Goal: Subscribe to service/newsletter

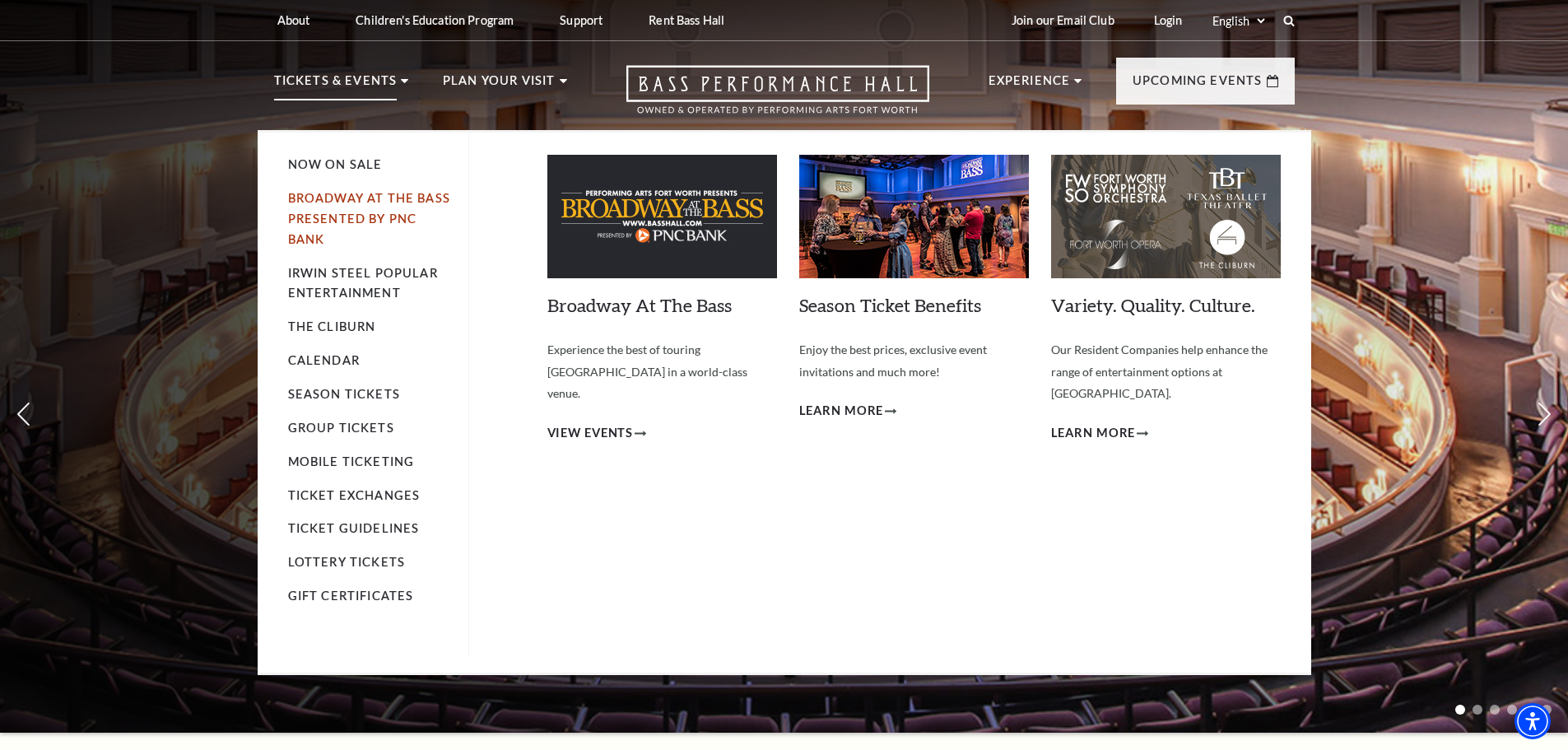
click at [349, 212] on link "Broadway At The Bass presented by PNC Bank" at bounding box center [369, 219] width 162 height 55
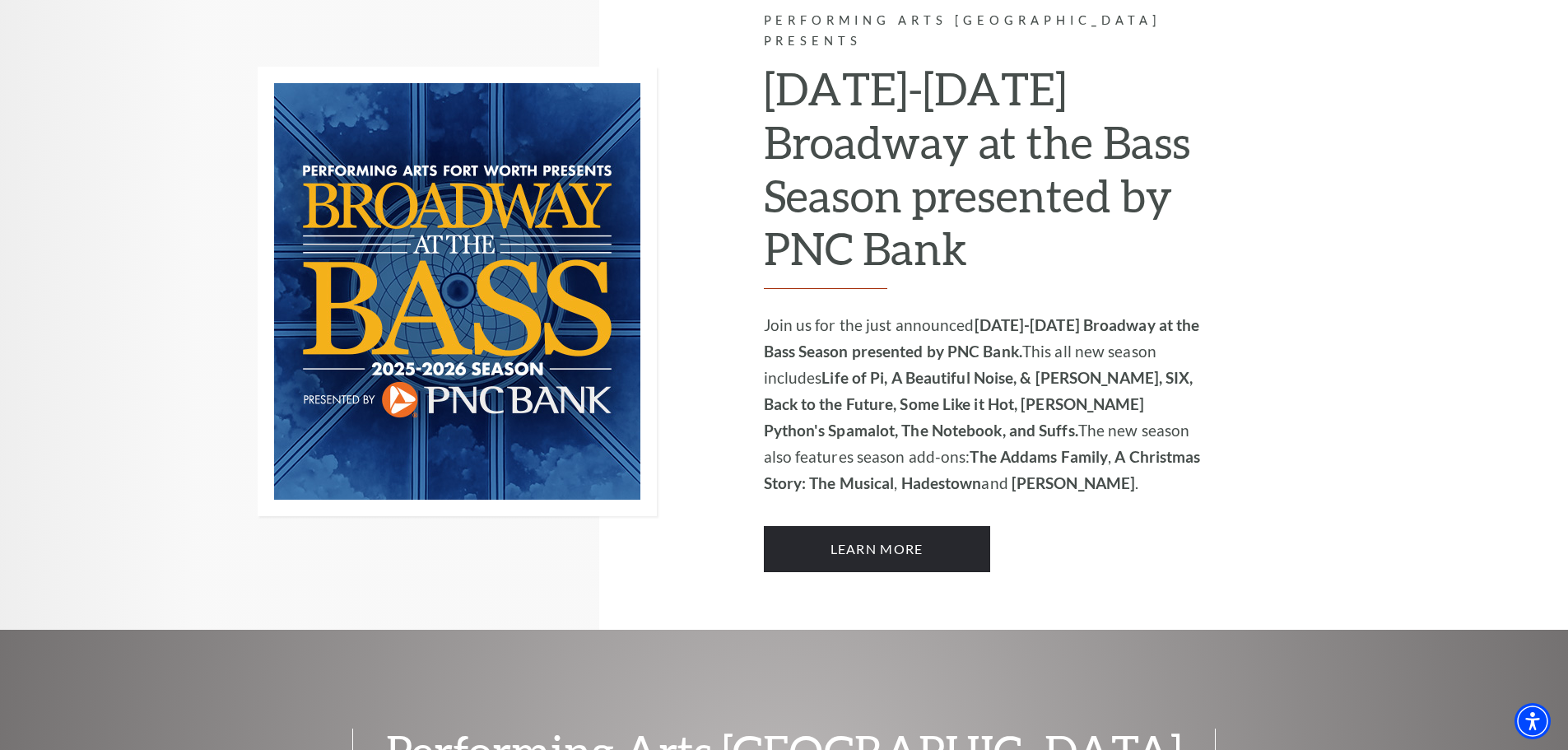
scroll to position [1153, 0]
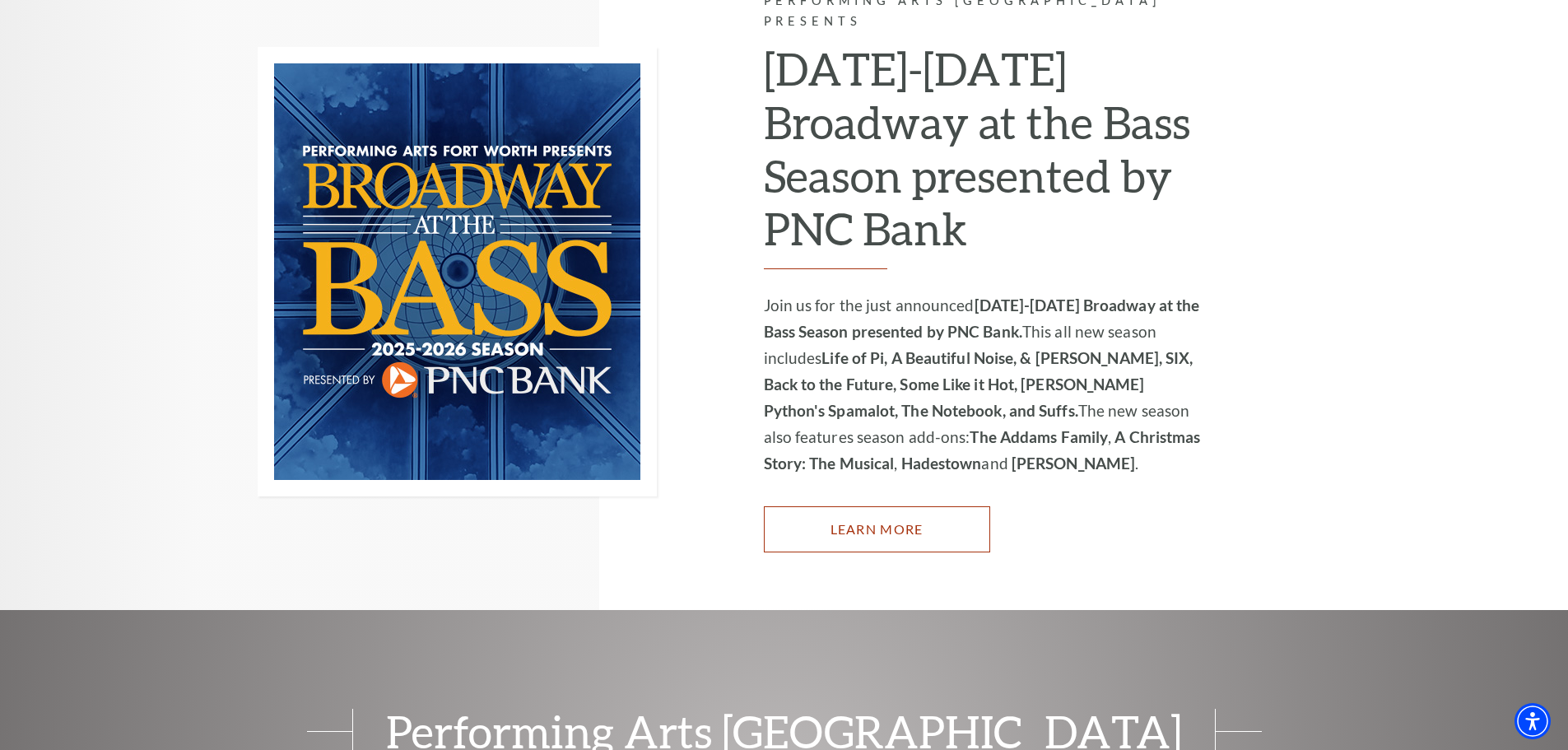
click at [866, 508] on link "Learn More" at bounding box center [877, 528] width 226 height 46
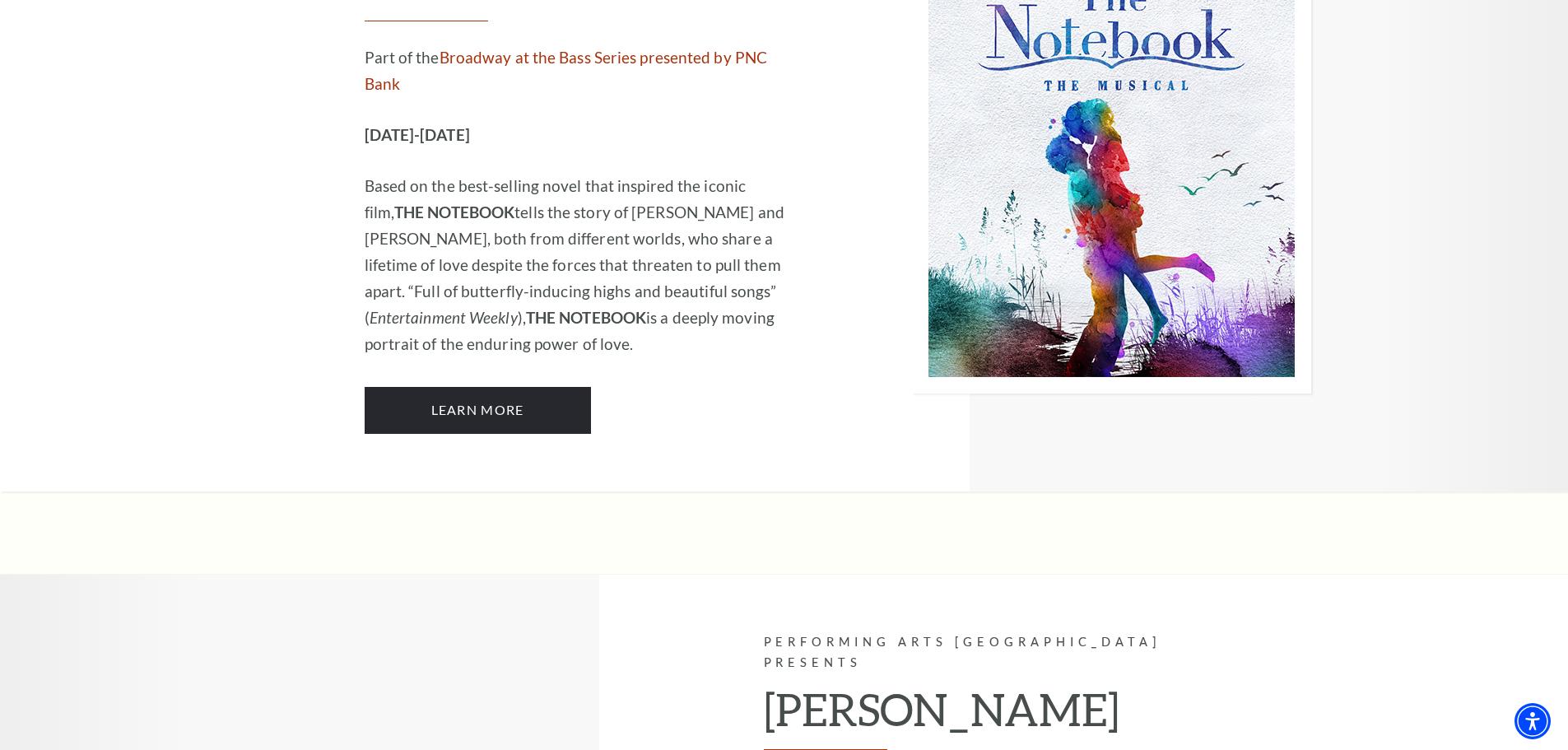
scroll to position [10651, 0]
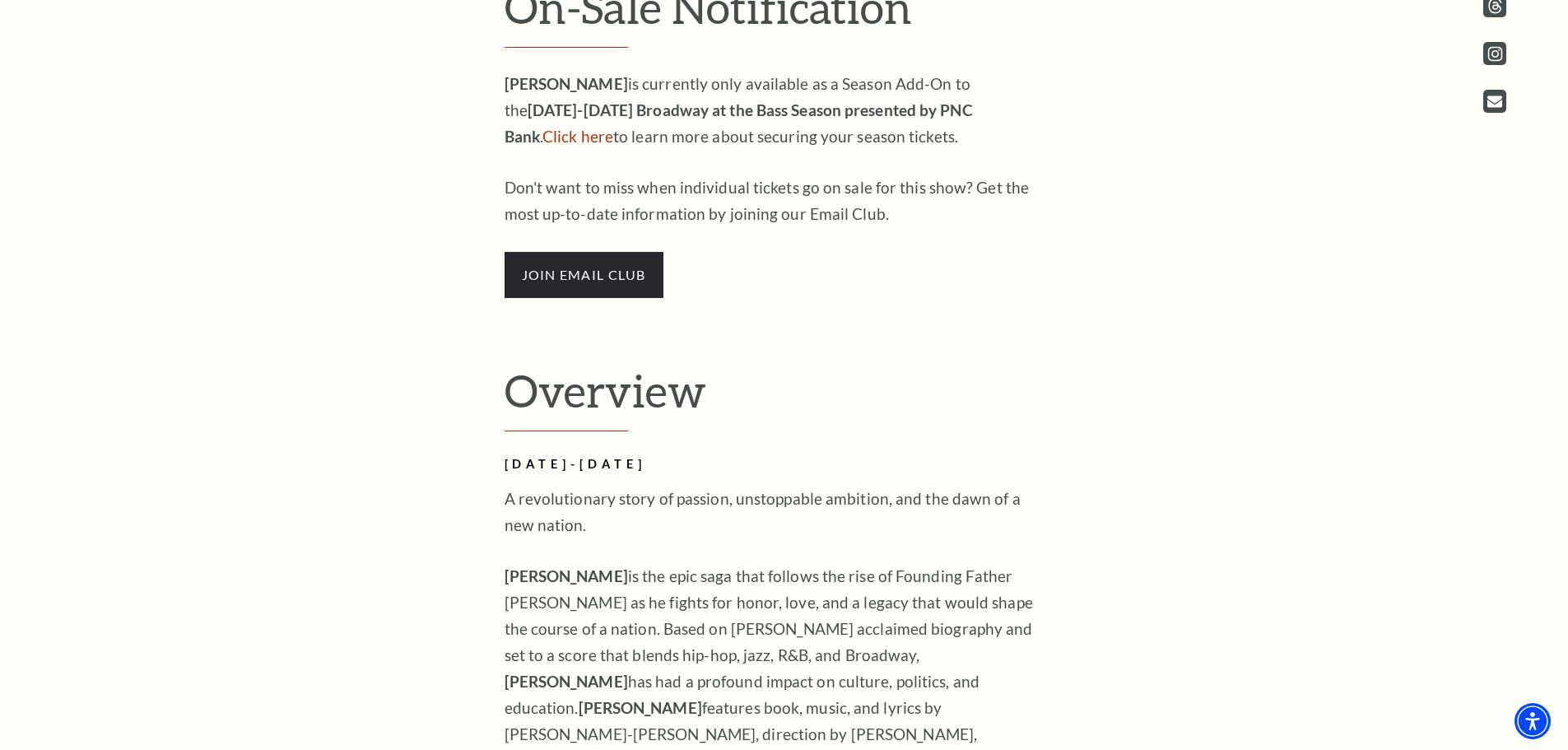
scroll to position [1153, 0]
drag, startPoint x: 581, startPoint y: 246, endPoint x: 580, endPoint y: 259, distance: 13.0
click at [581, 255] on div "HAMILTON is currently only available as a Season Add-On to the 2025-2026 Broadw…" at bounding box center [772, 184] width 535 height 227
click at [597, 273] on span "join email club" at bounding box center [584, 274] width 159 height 46
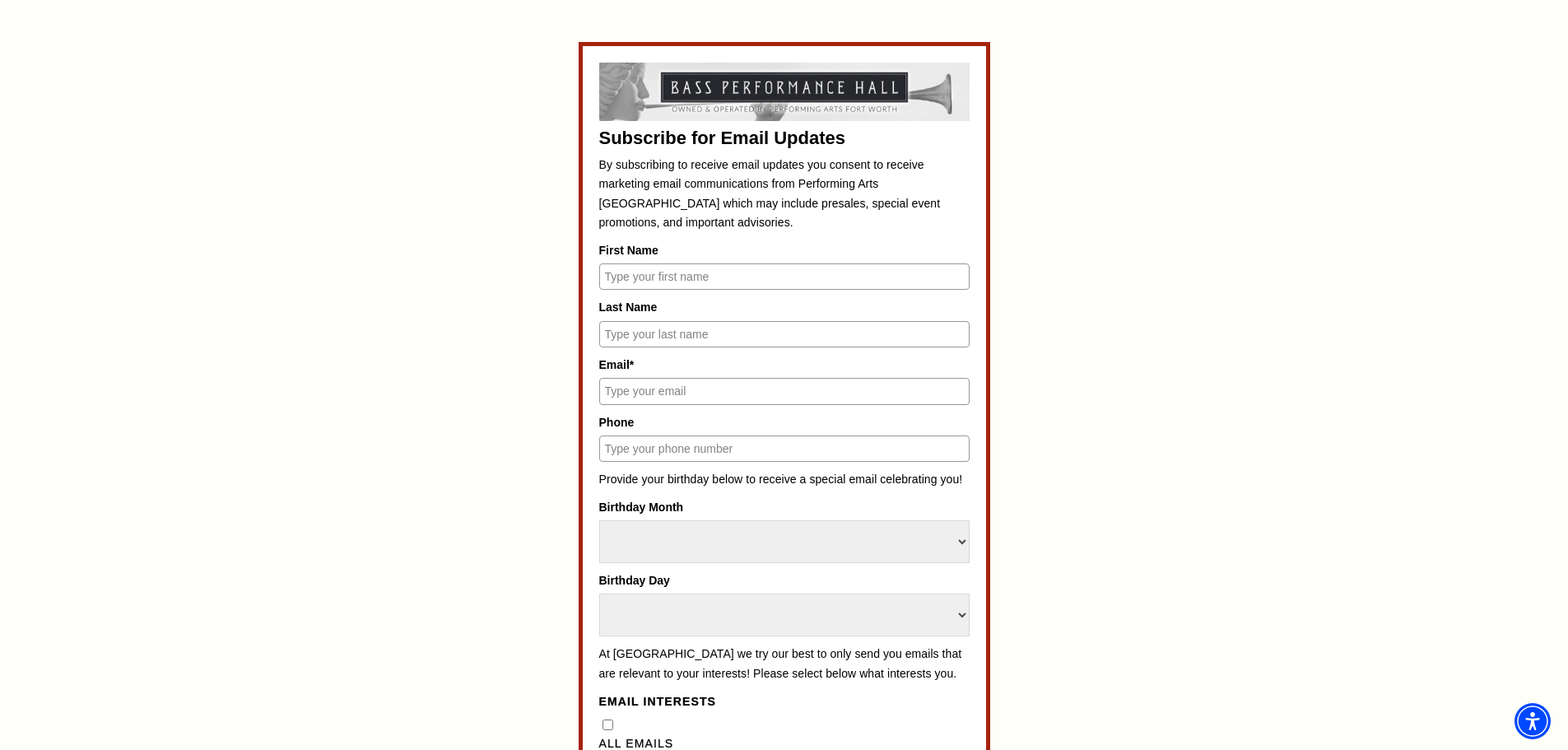
scroll to position [768, 0]
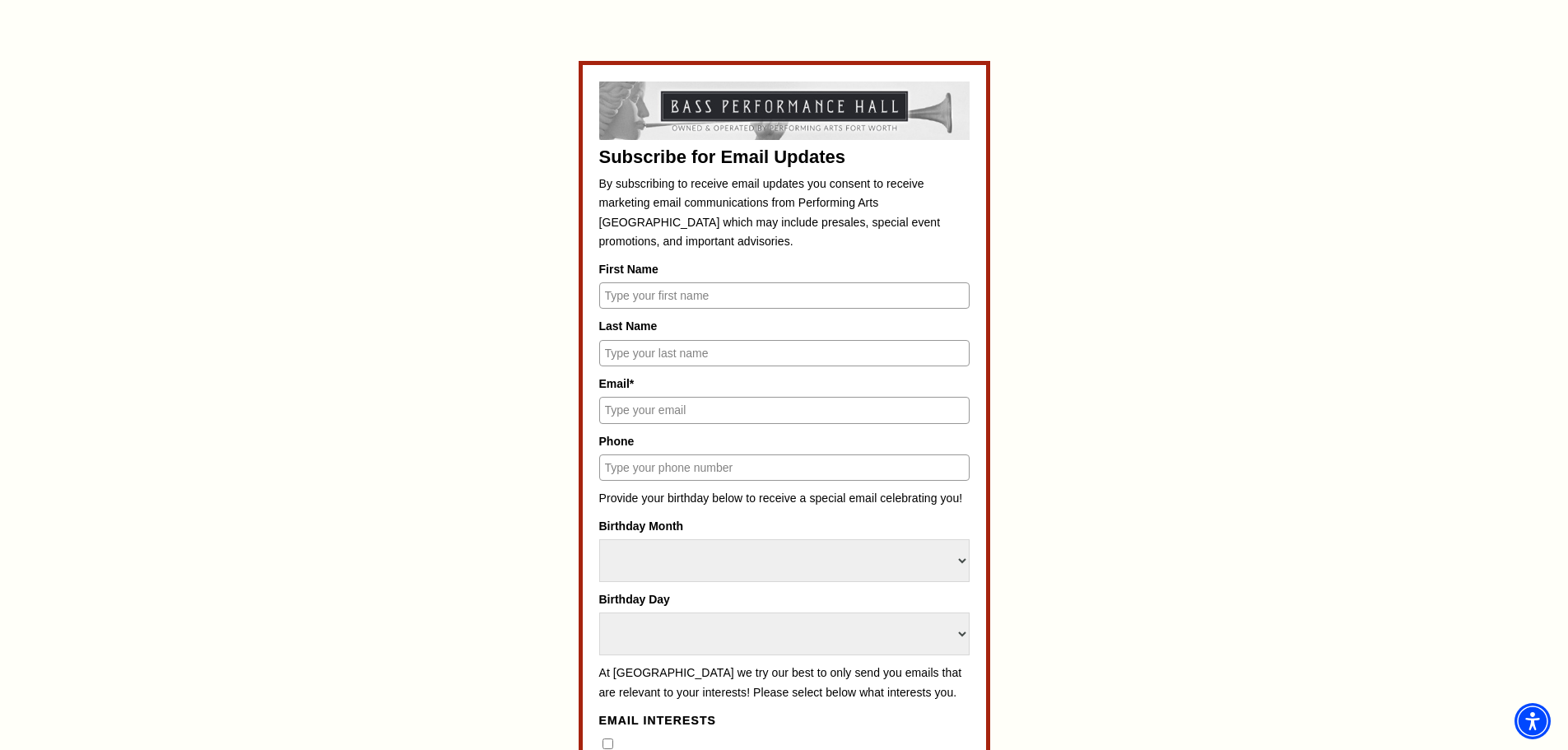
click at [722, 302] on input "First Name" at bounding box center [784, 295] width 370 height 26
type input "JC"
click at [677, 357] on input "Last Name" at bounding box center [784, 353] width 370 height 26
type input "McVeigh"
click at [662, 408] on input "Email*" at bounding box center [784, 410] width 370 height 26
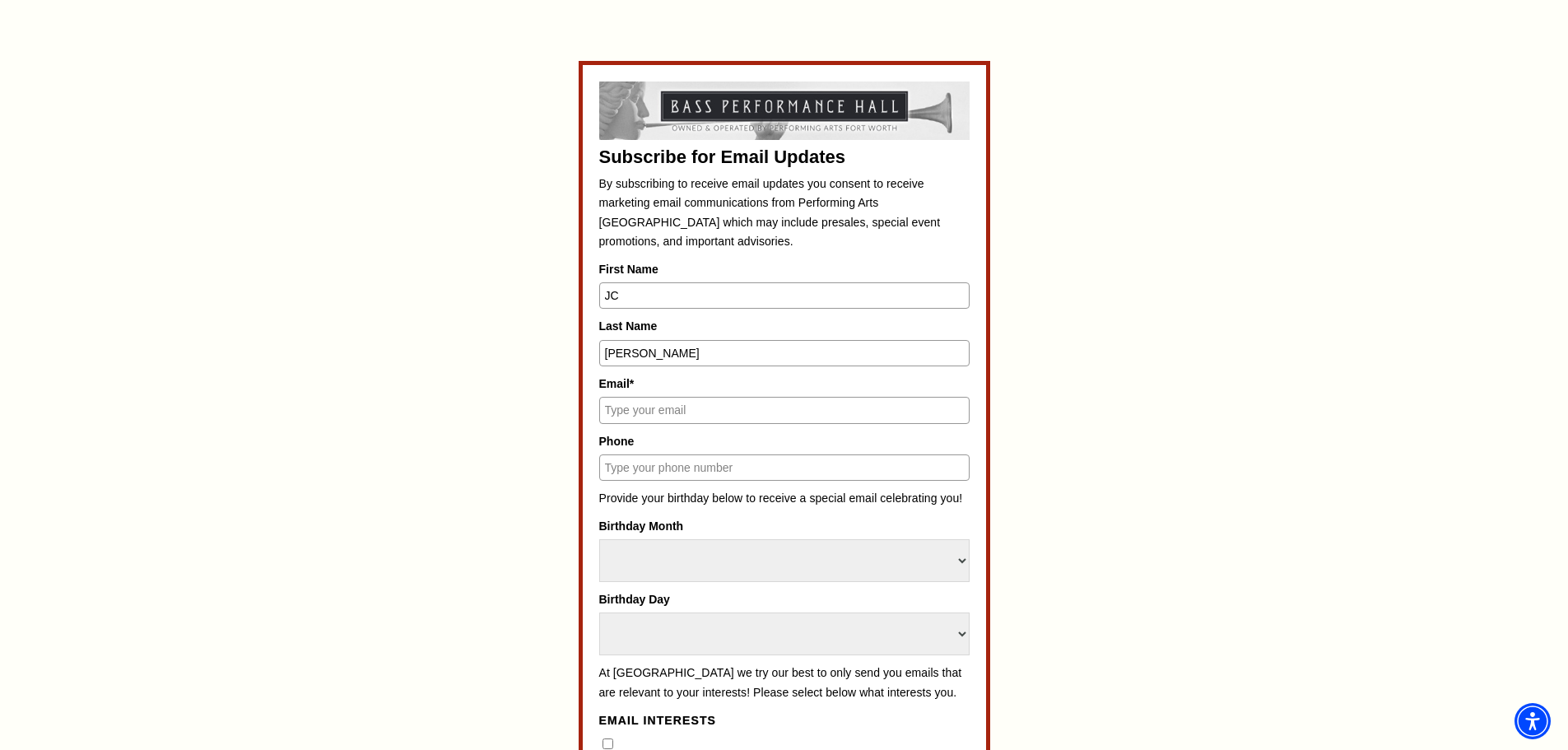
type input "jcm@cpajcm.com"
click at [701, 468] on input "Phone" at bounding box center [784, 467] width 370 height 26
type input "(817) 729-5430"
click at [686, 560] on select "Select Month January February March April May June July August September Octobe…" at bounding box center [784, 561] width 370 height 43
select select "March"
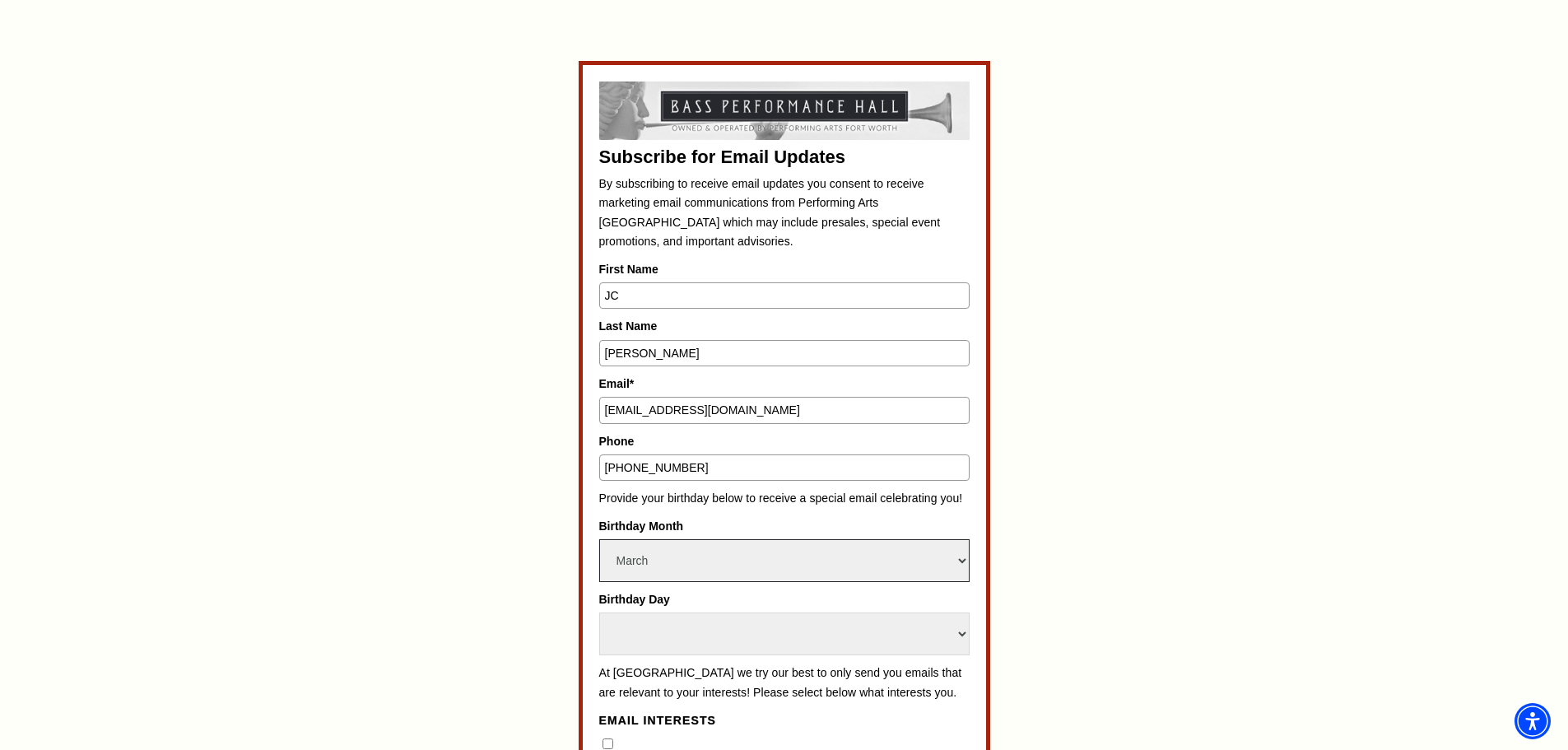
click at [599, 539] on select "Select Month January February March April May June July August September Octobe…" at bounding box center [784, 561] width 370 height 43
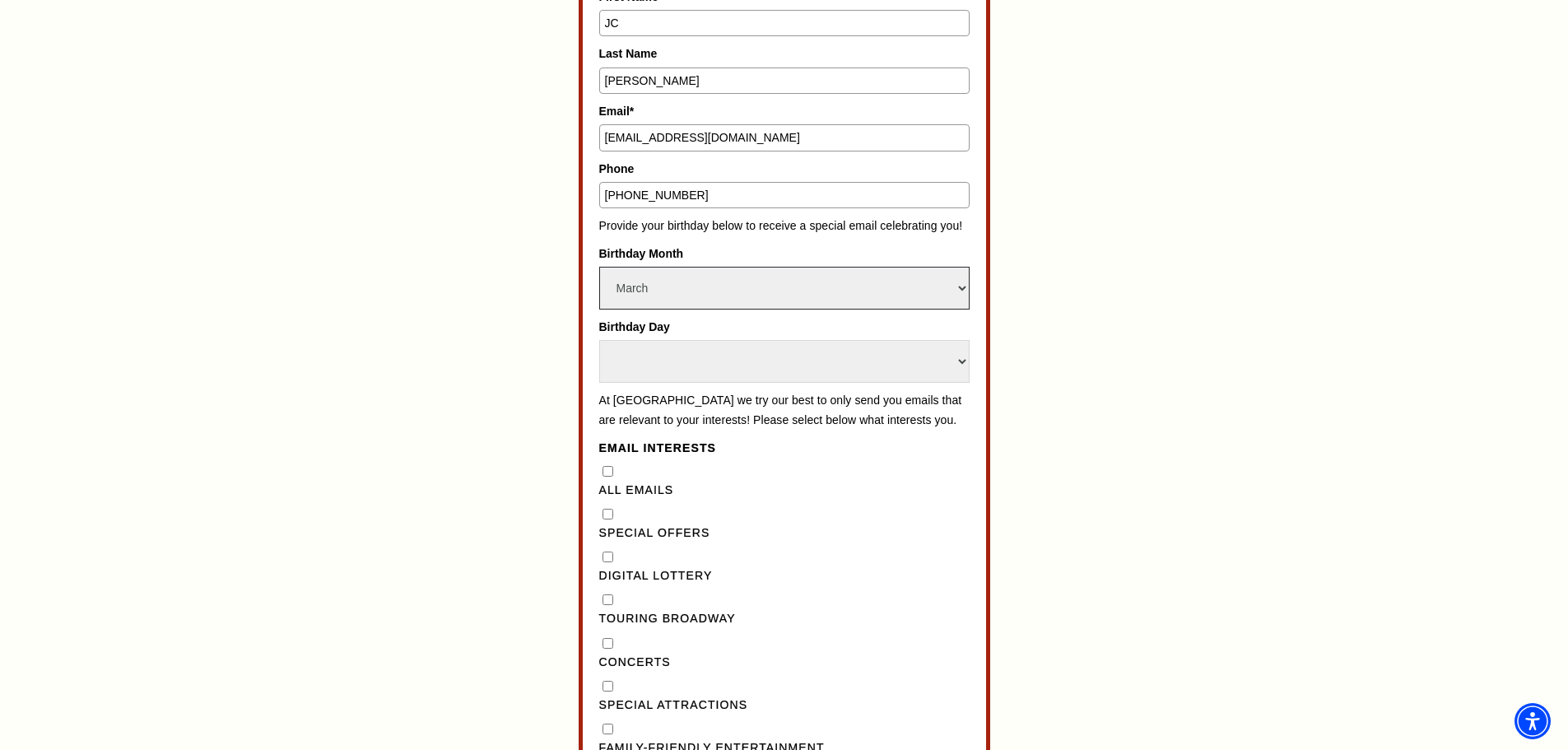
scroll to position [1043, 0]
click at [656, 344] on select "Select Day 1 2 3 4 5 6 7 8 9 10 11 12 13 14 15 16 17 18 19 20 21 22 23 24 25 26…" at bounding box center [784, 359] width 370 height 43
select select "29"
click at [599, 338] on select "Select Day 1 2 3 4 5 6 7 8 9 10 11 12 13 14 15 16 17 18 19 20 21 22 23 24 25 26…" at bounding box center [784, 359] width 370 height 43
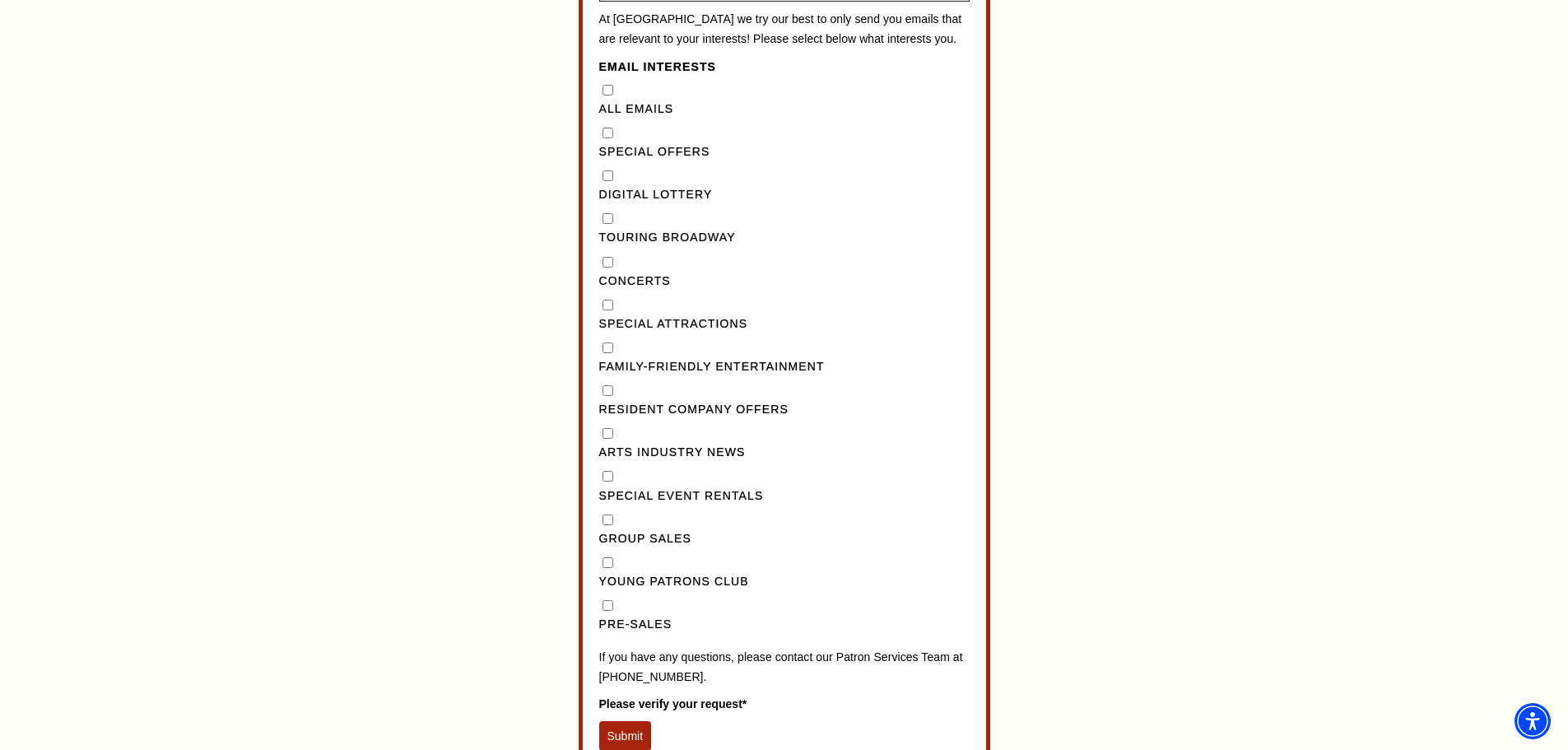
scroll to position [1427, 0]
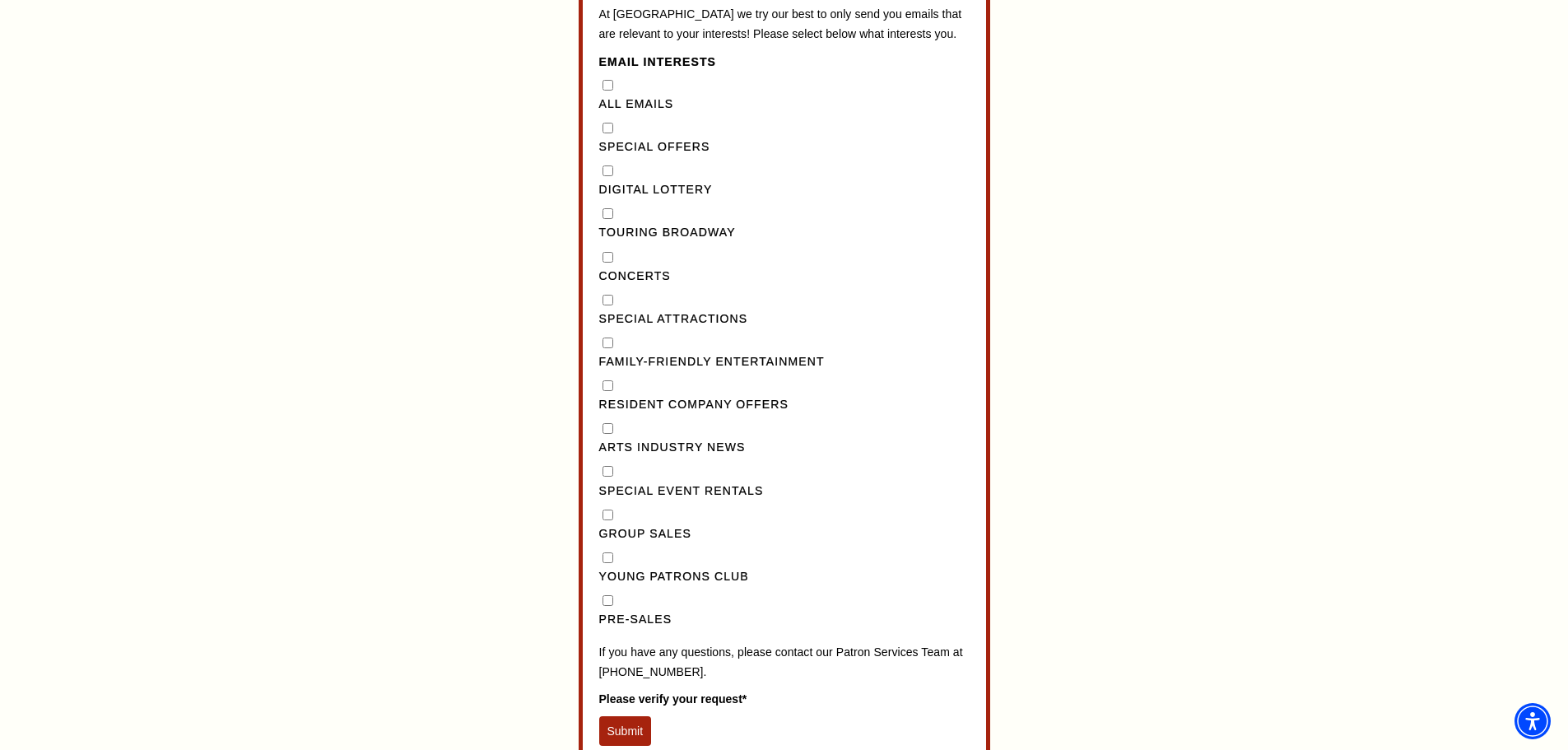
click at [609, 219] on Broadway"] "Touring Broadway" at bounding box center [608, 213] width 11 height 11
checkbox Broadway"] "true"
click at [610, 262] on input "Concerts" at bounding box center [608, 256] width 11 height 11
checkbox input "true"
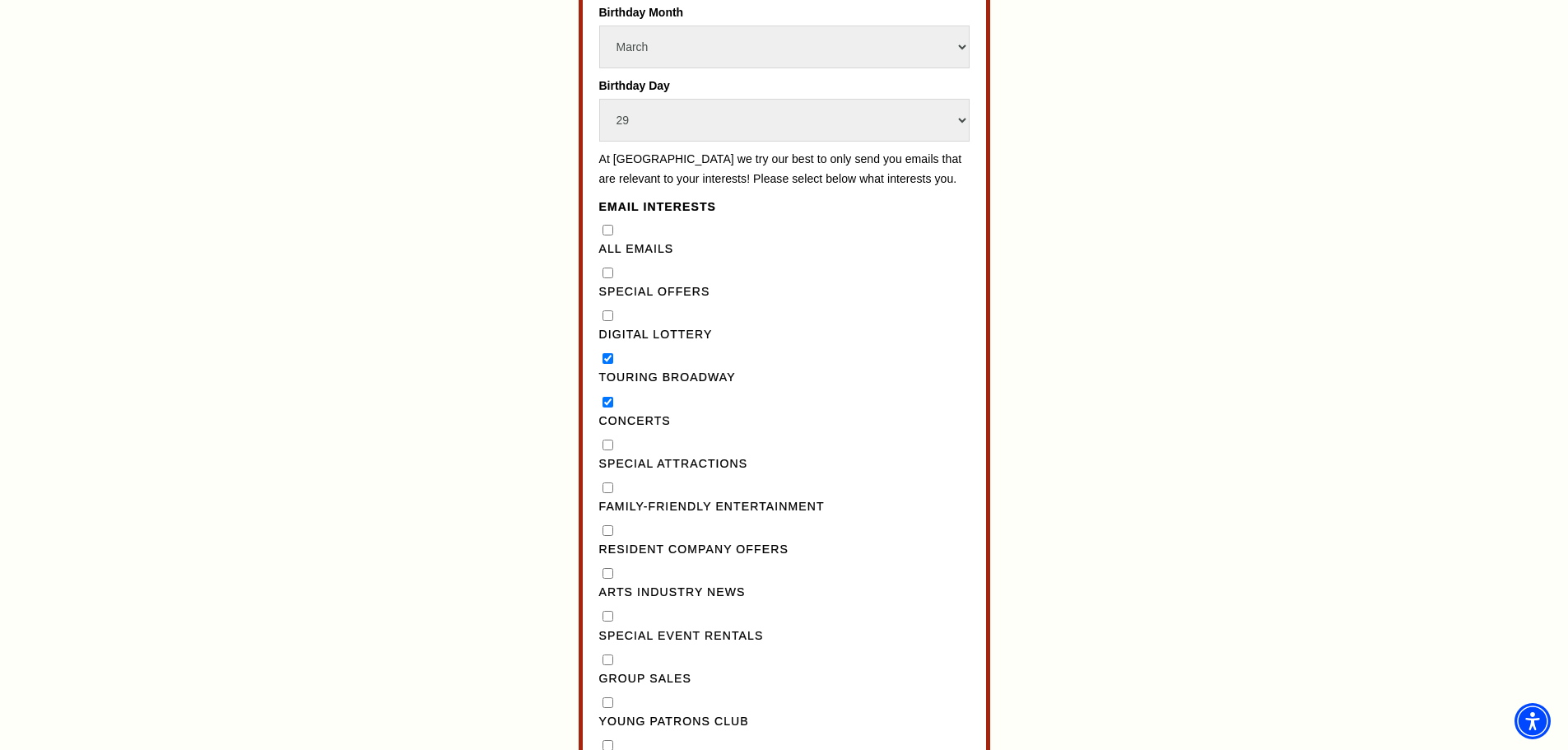
scroll to position [1263, 0]
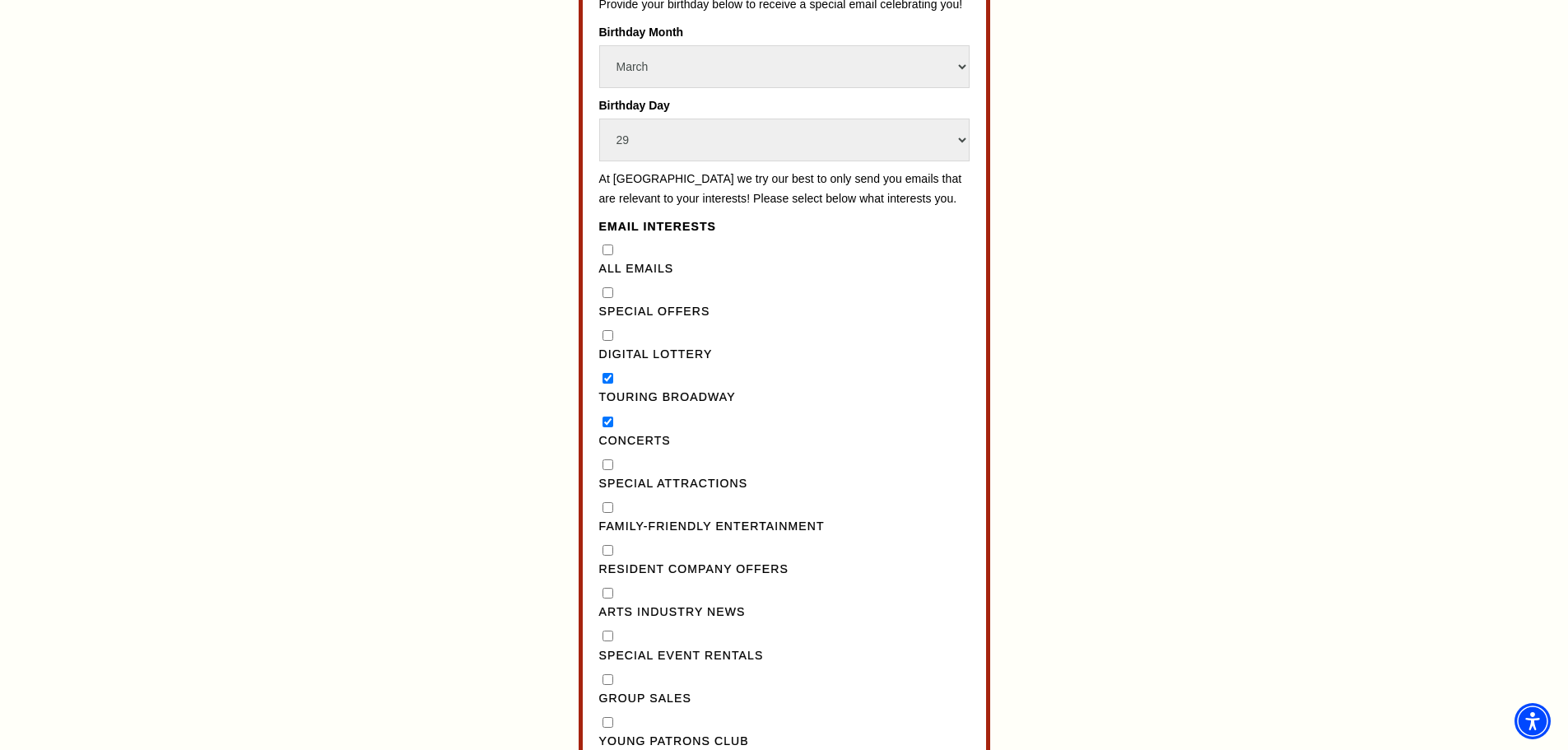
click at [604, 256] on Emails"] "All Emails" at bounding box center [608, 250] width 11 height 11
checkbox Emails"] "false"
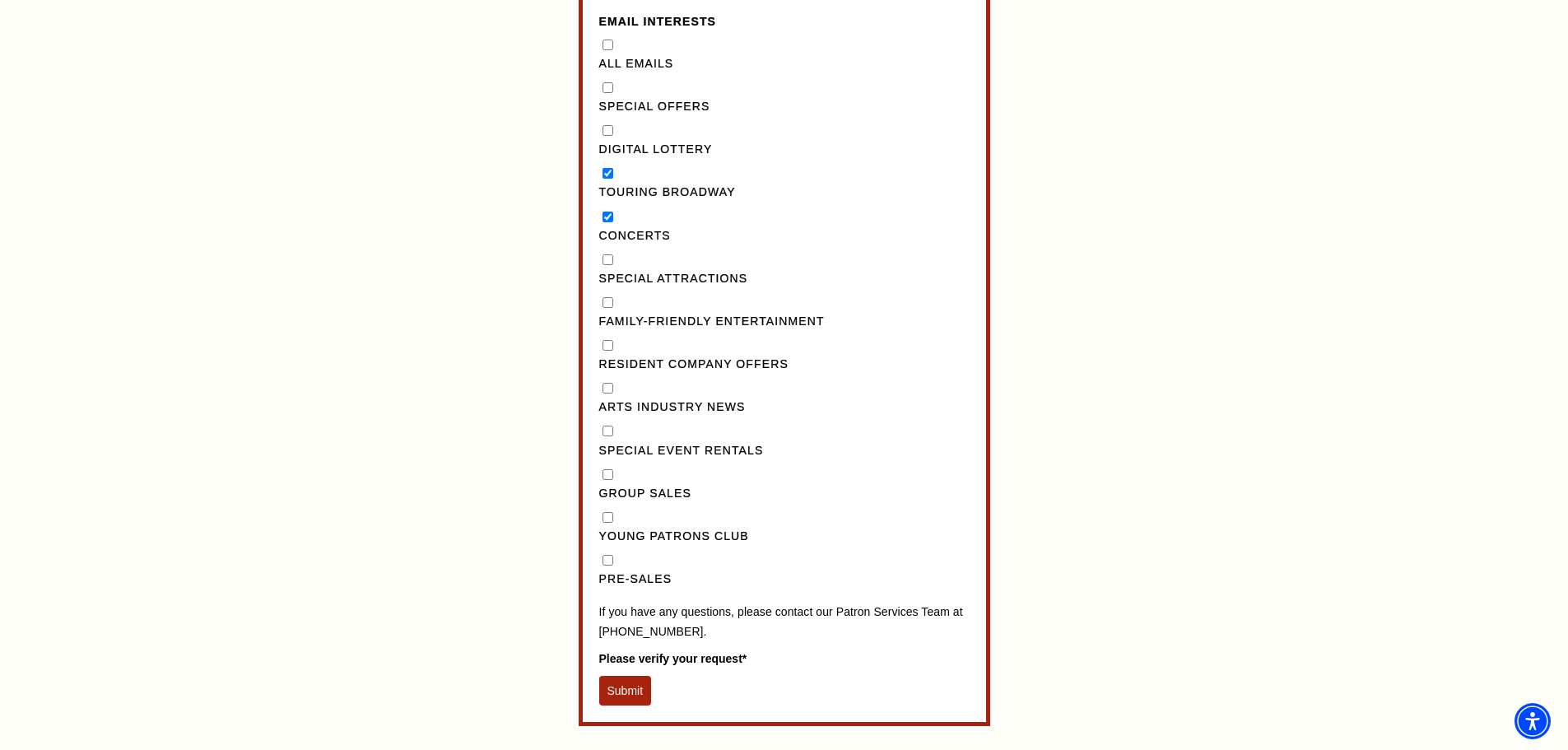
scroll to position [1483, 0]
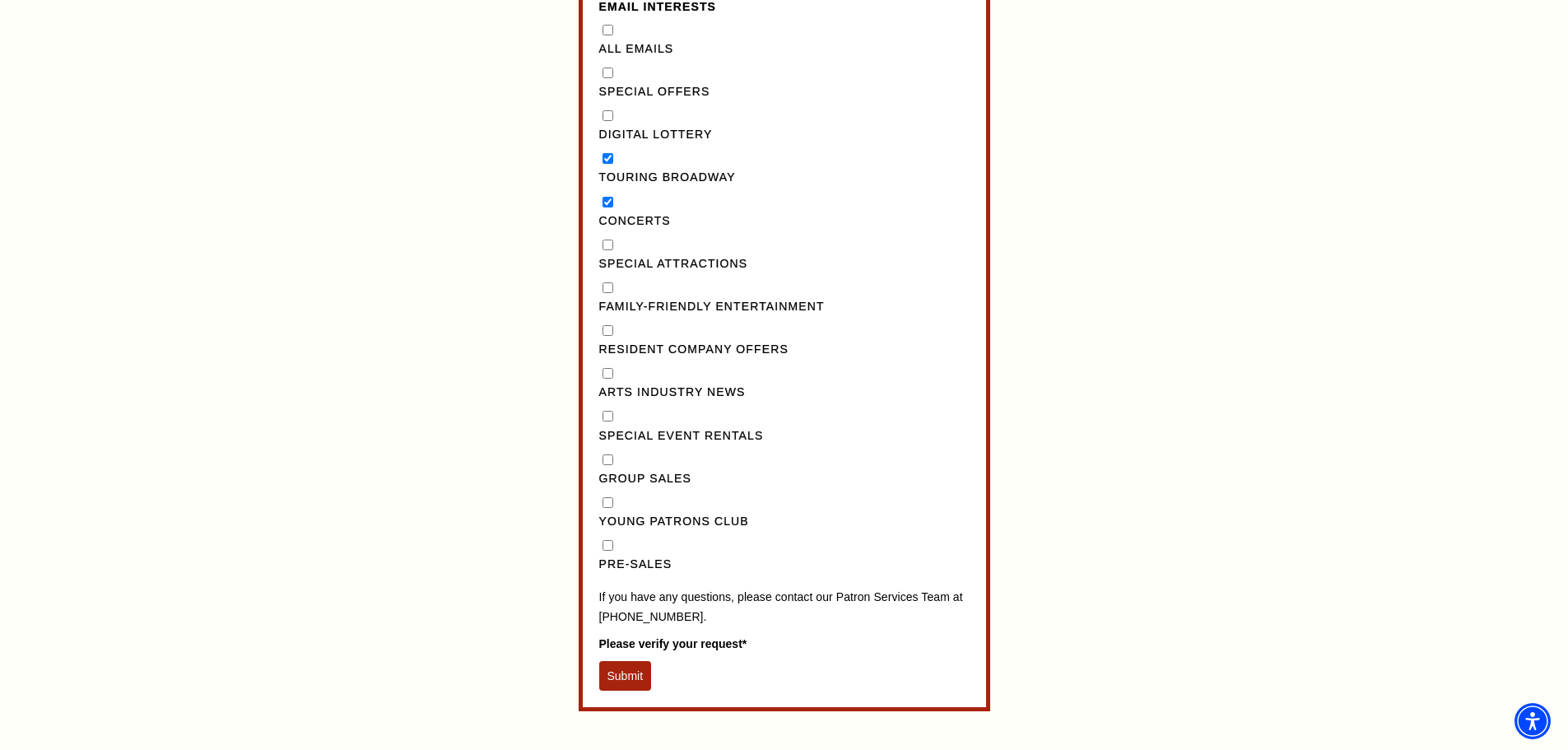
click at [612, 551] on input "Pre-Sales" at bounding box center [608, 545] width 11 height 11
checkbox input "true"
click at [621, 691] on button "Submit" at bounding box center [625, 676] width 52 height 30
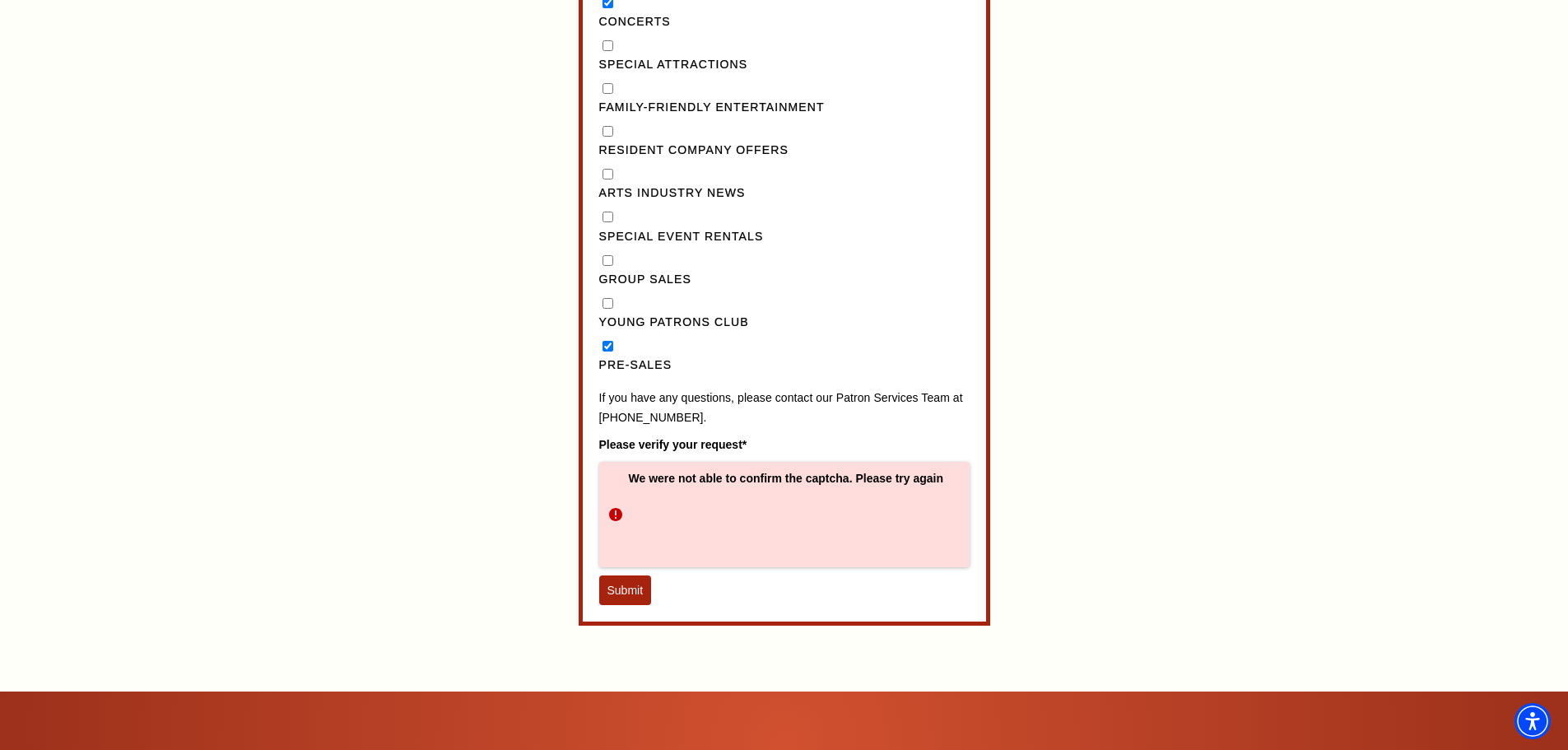
scroll to position [1702, 0]
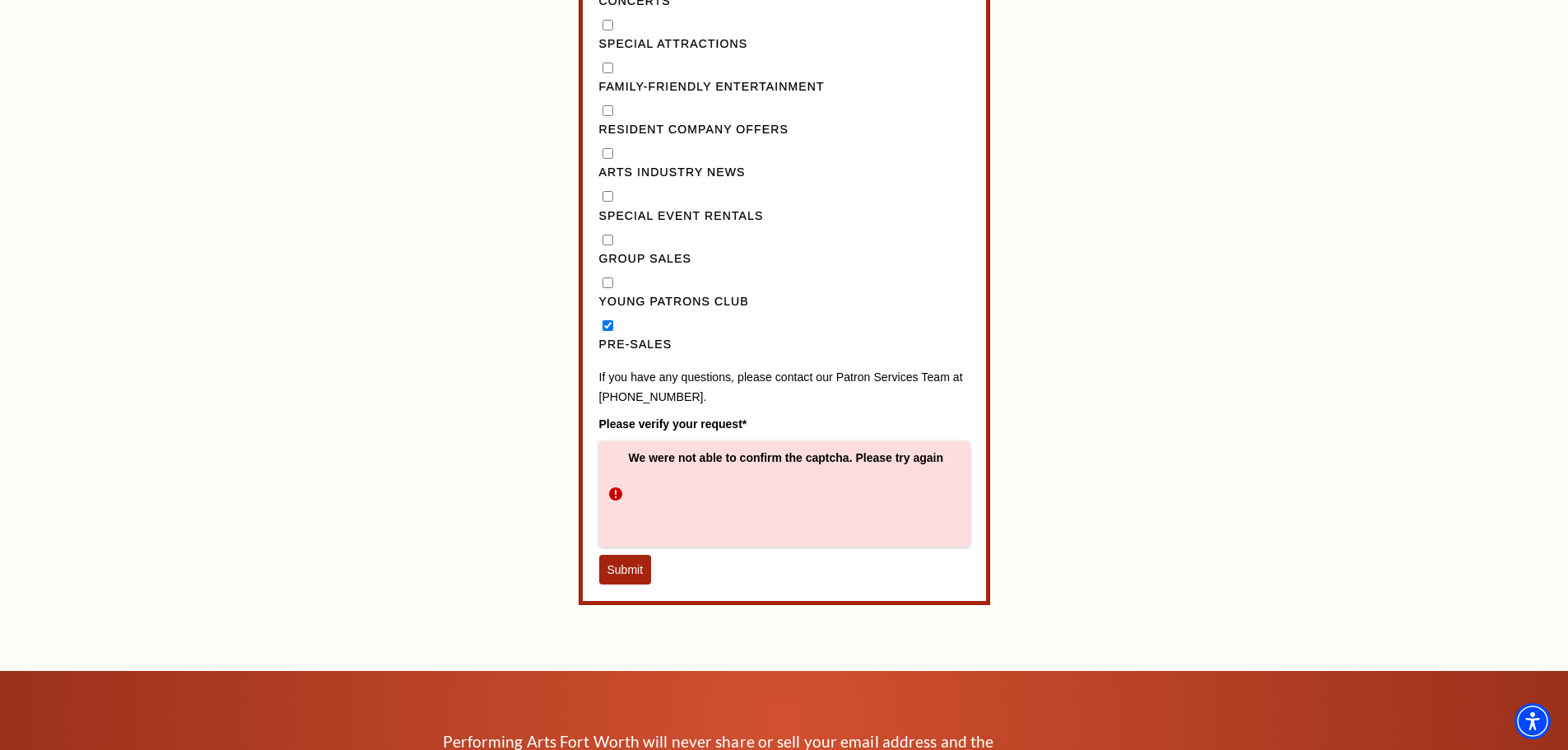
click at [622, 585] on button "Submit" at bounding box center [625, 569] width 52 height 30
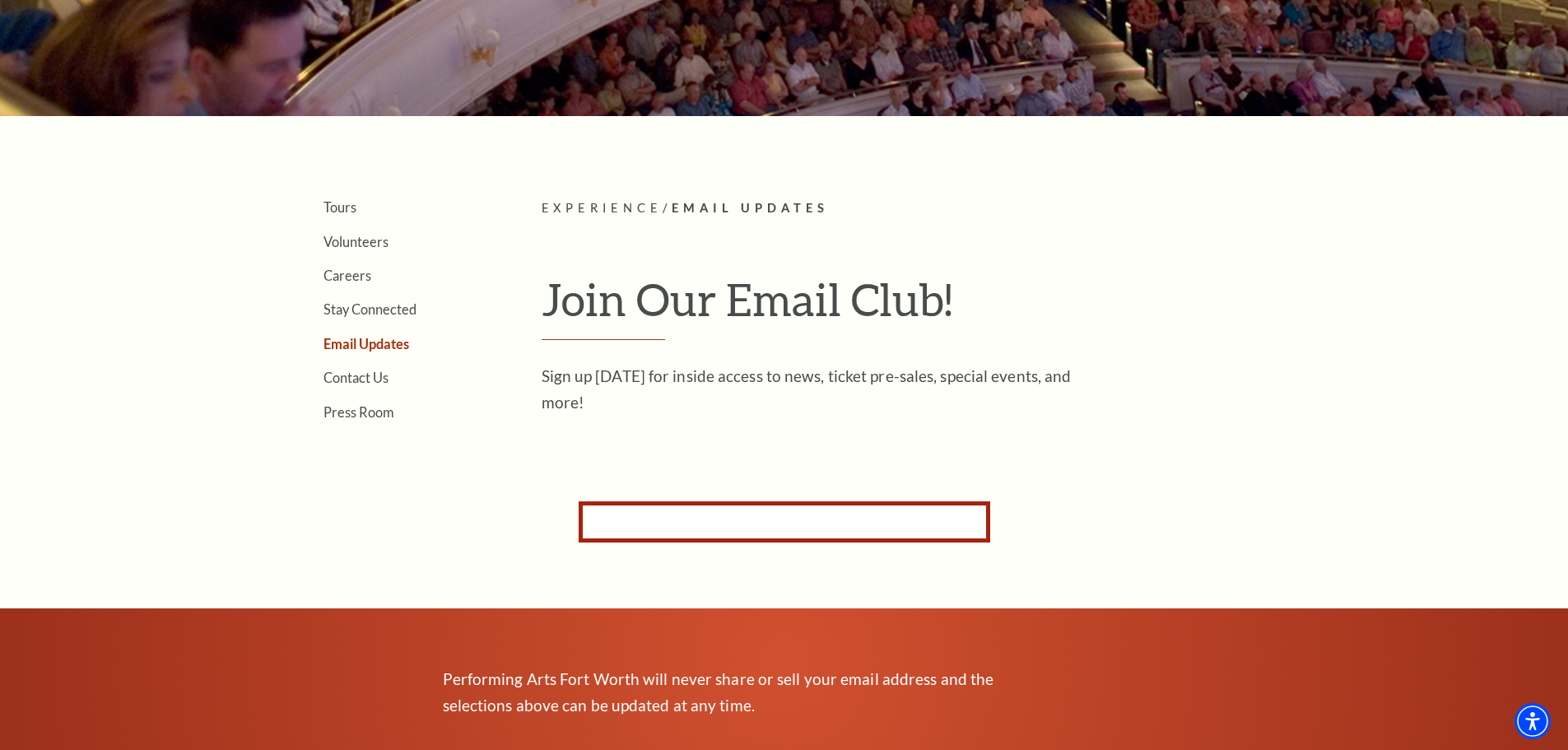
scroll to position [309, 0]
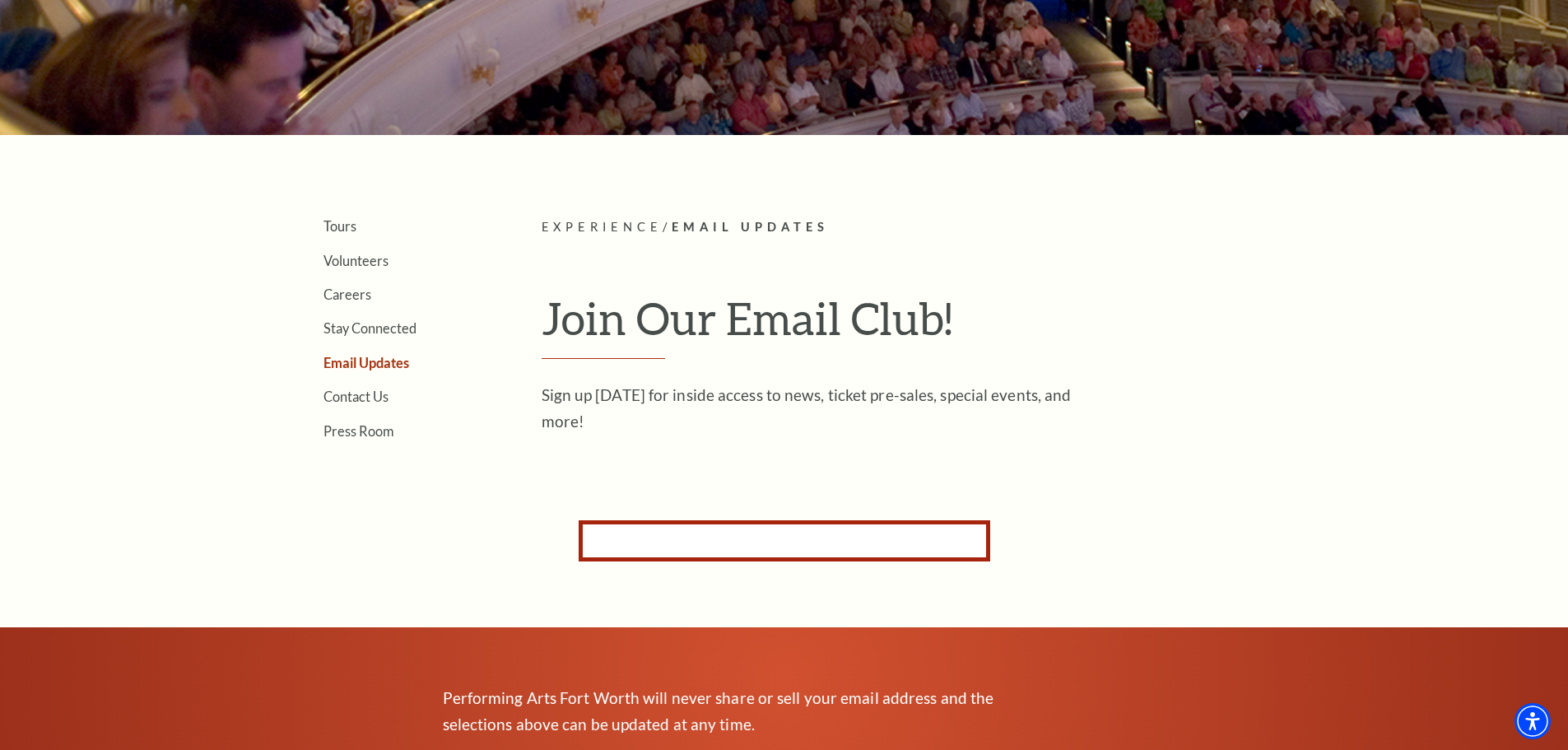
click at [635, 532] on form "Subscribe for Email Updates By subscribing to receive email updates you consent…" at bounding box center [784, 541] width 412 height 41
click at [605, 537] on form "Subscribe for Email Updates By subscribing to receive email updates you consent…" at bounding box center [784, 541] width 412 height 41
click at [206, 358] on div "Search Tours Volunteers Careers Stay Connected Email Updates Contact Us Press R…" at bounding box center [784, 491] width 1568 height 1619
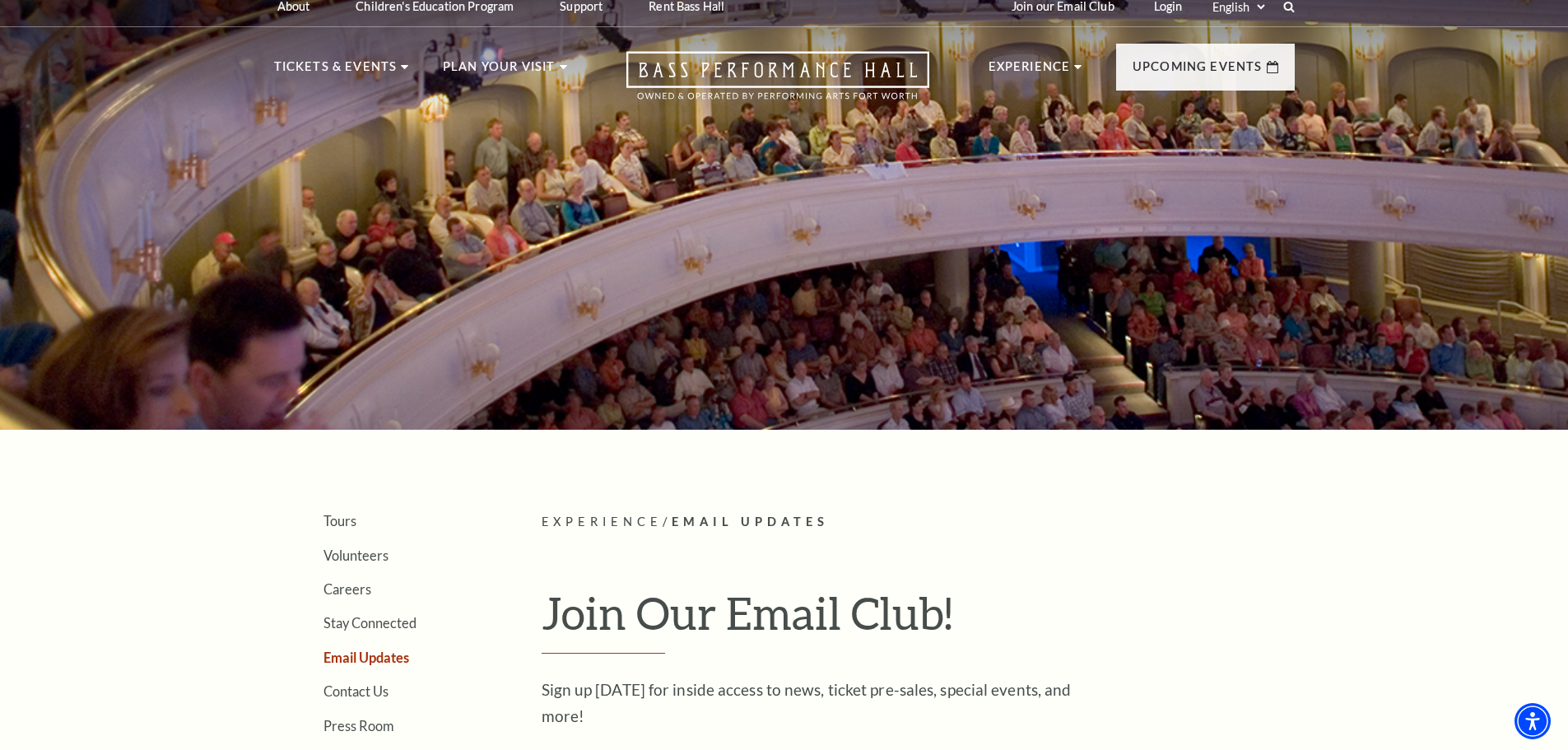
scroll to position [0, 0]
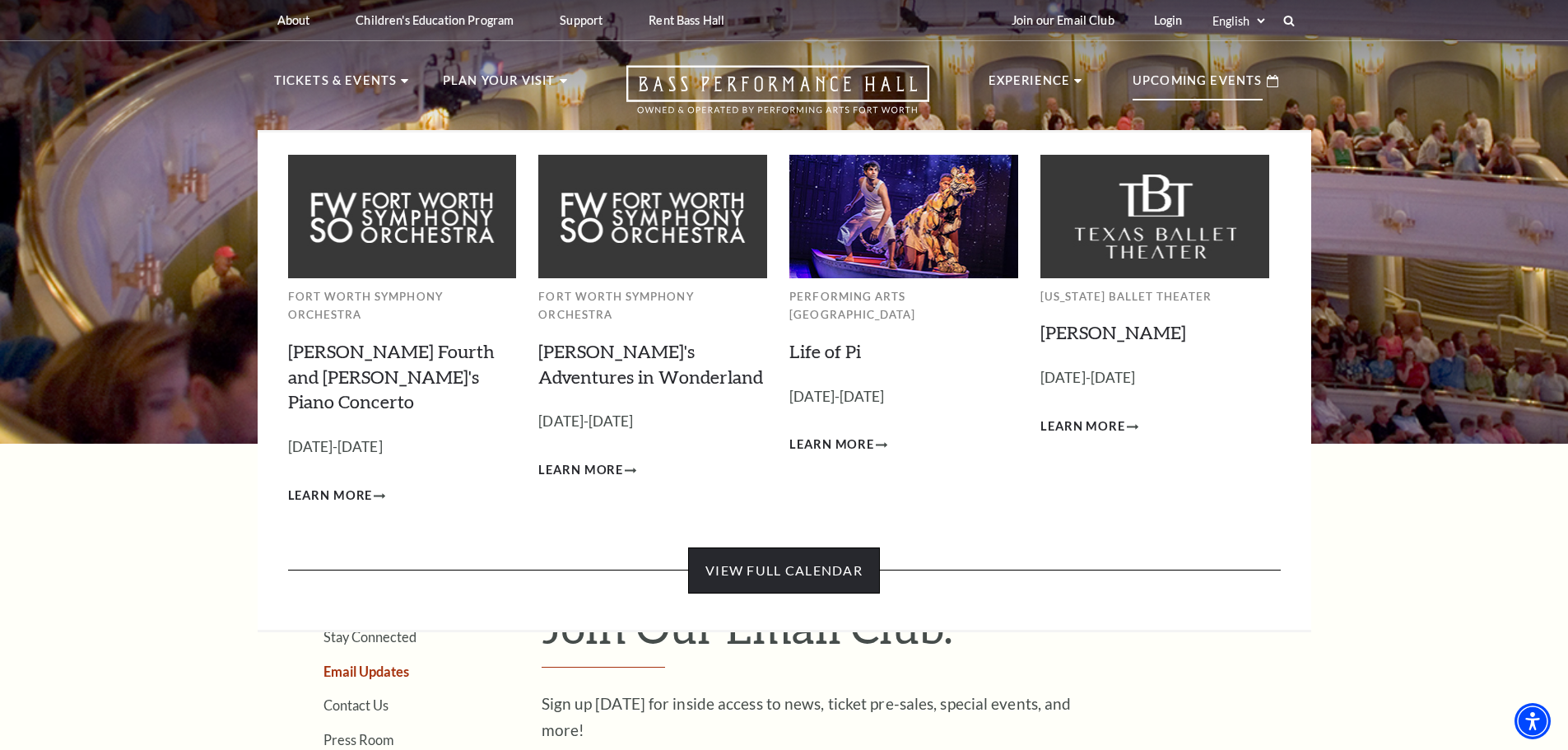
click at [808, 548] on link "View Full Calendar" at bounding box center [784, 570] width 192 height 46
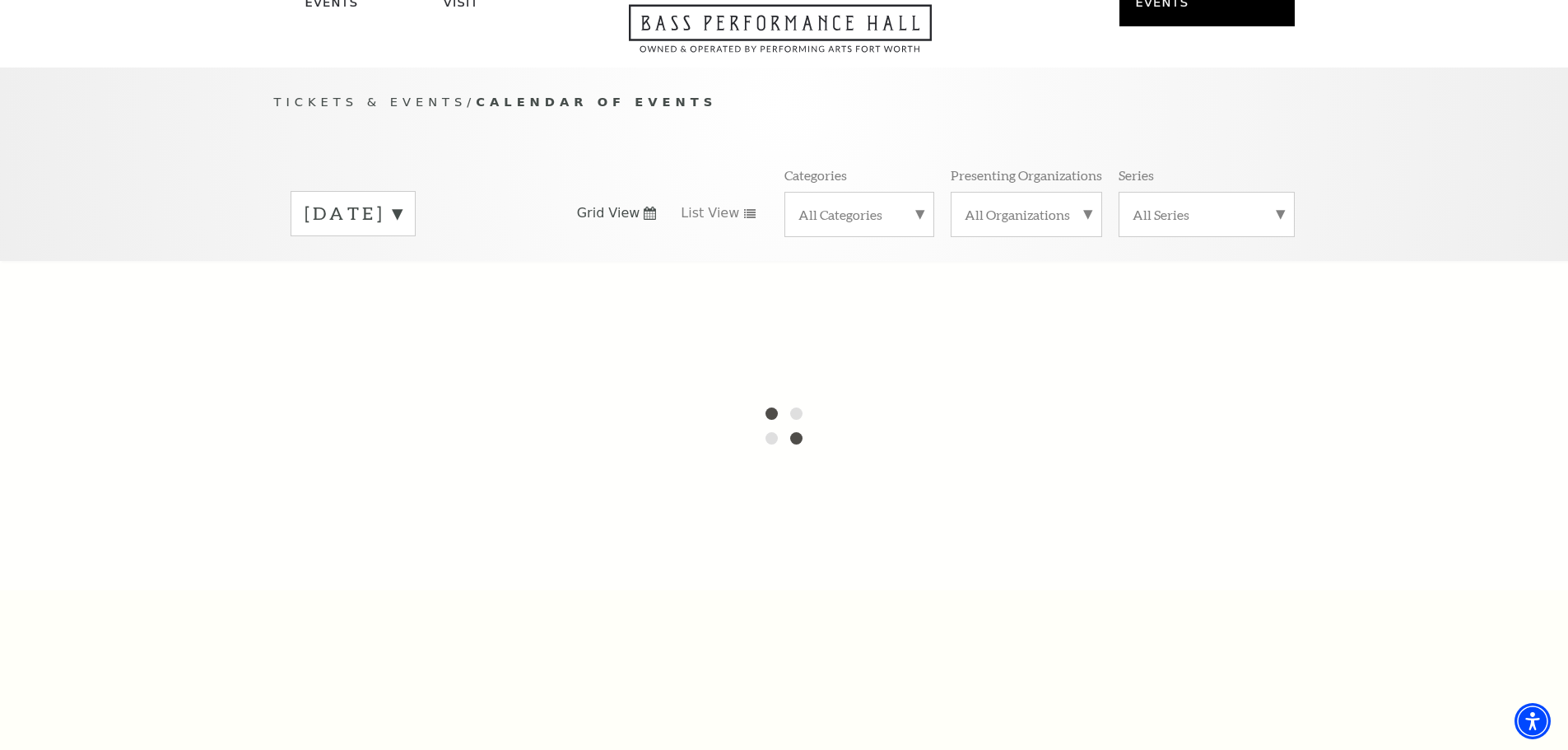
scroll to position [110, 0]
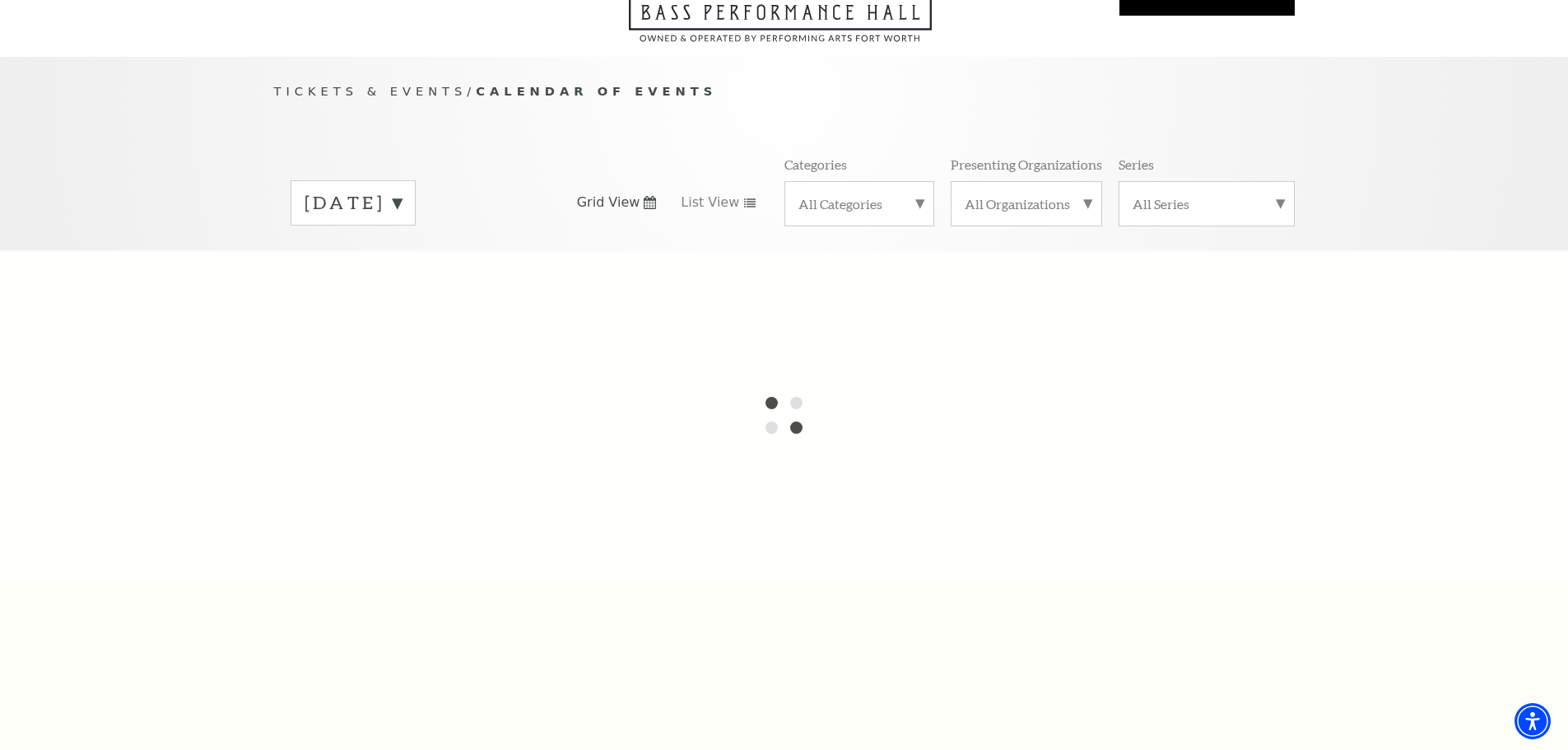
click at [402, 190] on label "[DATE]" at bounding box center [353, 203] width 97 height 25
click at [365, 529] on div at bounding box center [784, 415] width 1568 height 329
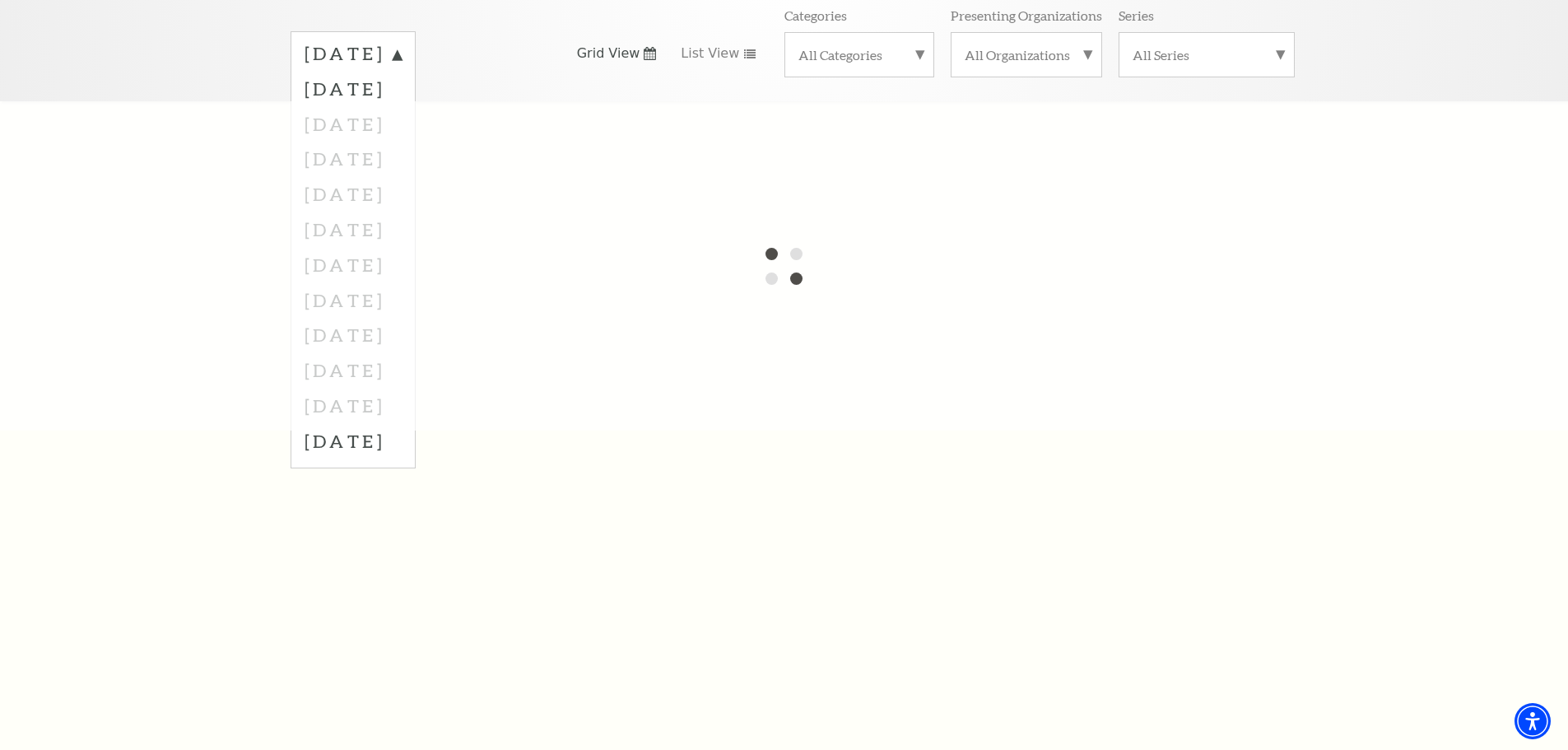
scroll to position [274, 0]
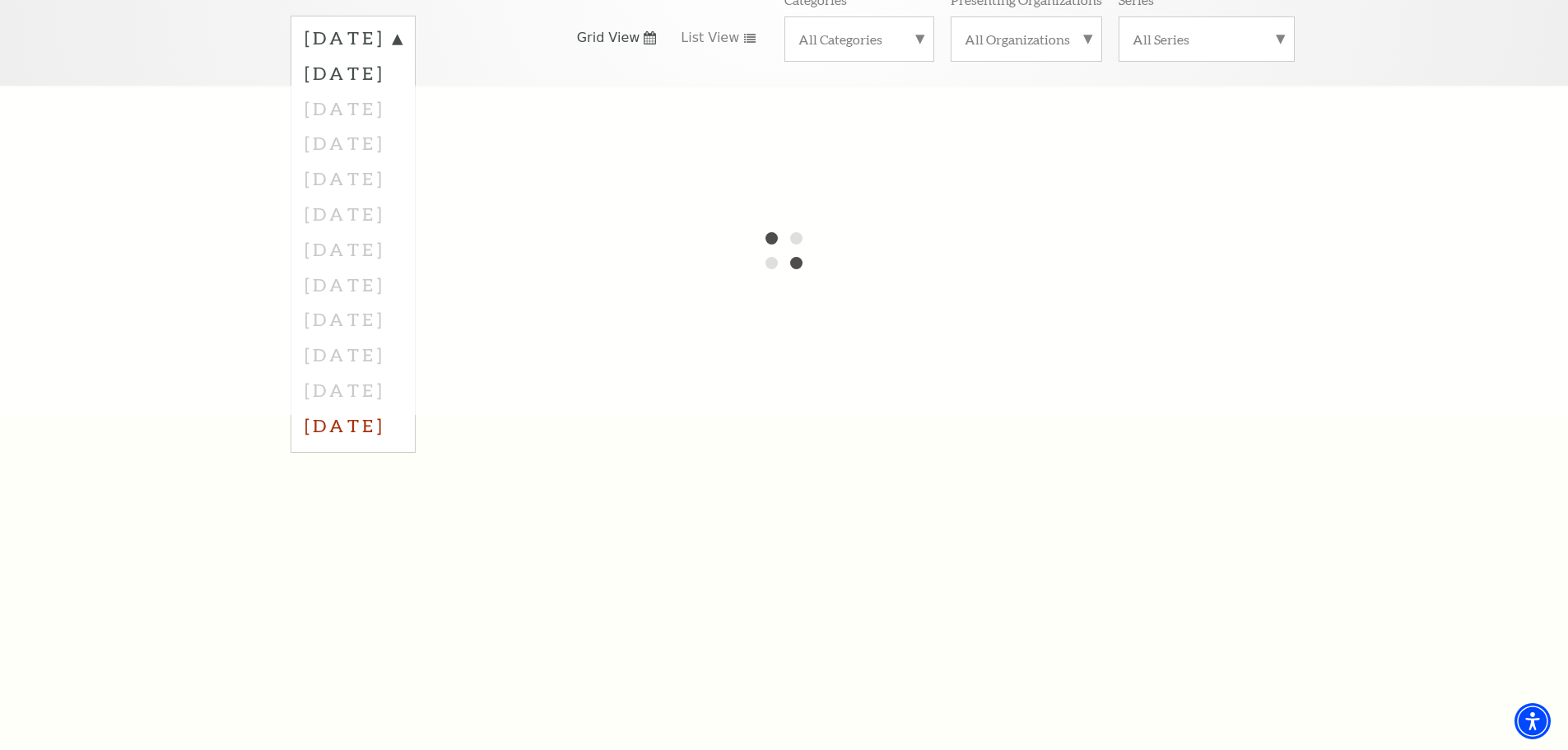
click at [402, 408] on label "[DATE]" at bounding box center [353, 426] width 97 height 35
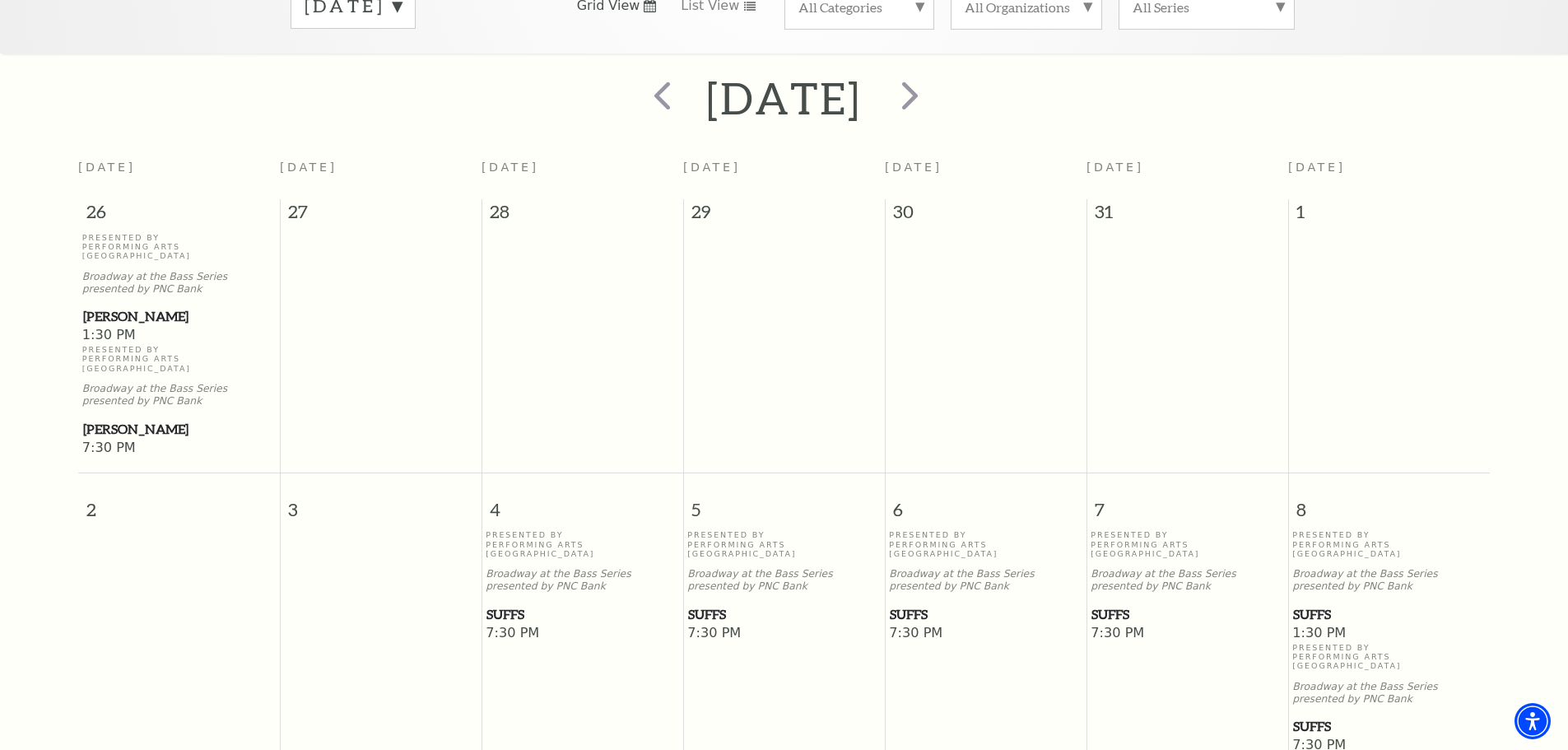
scroll to position [256, 0]
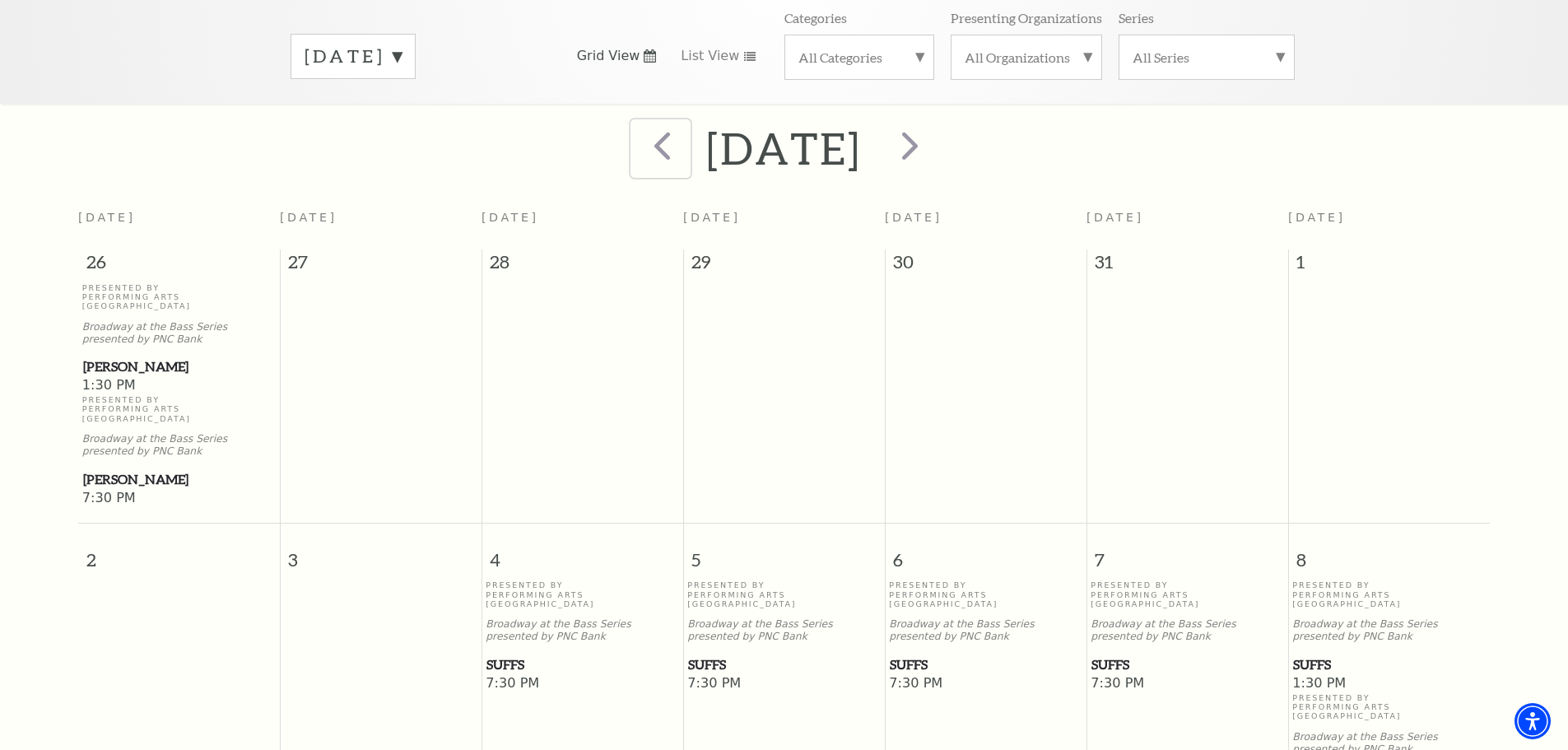
click at [639, 132] on span "prev" at bounding box center [662, 145] width 47 height 47
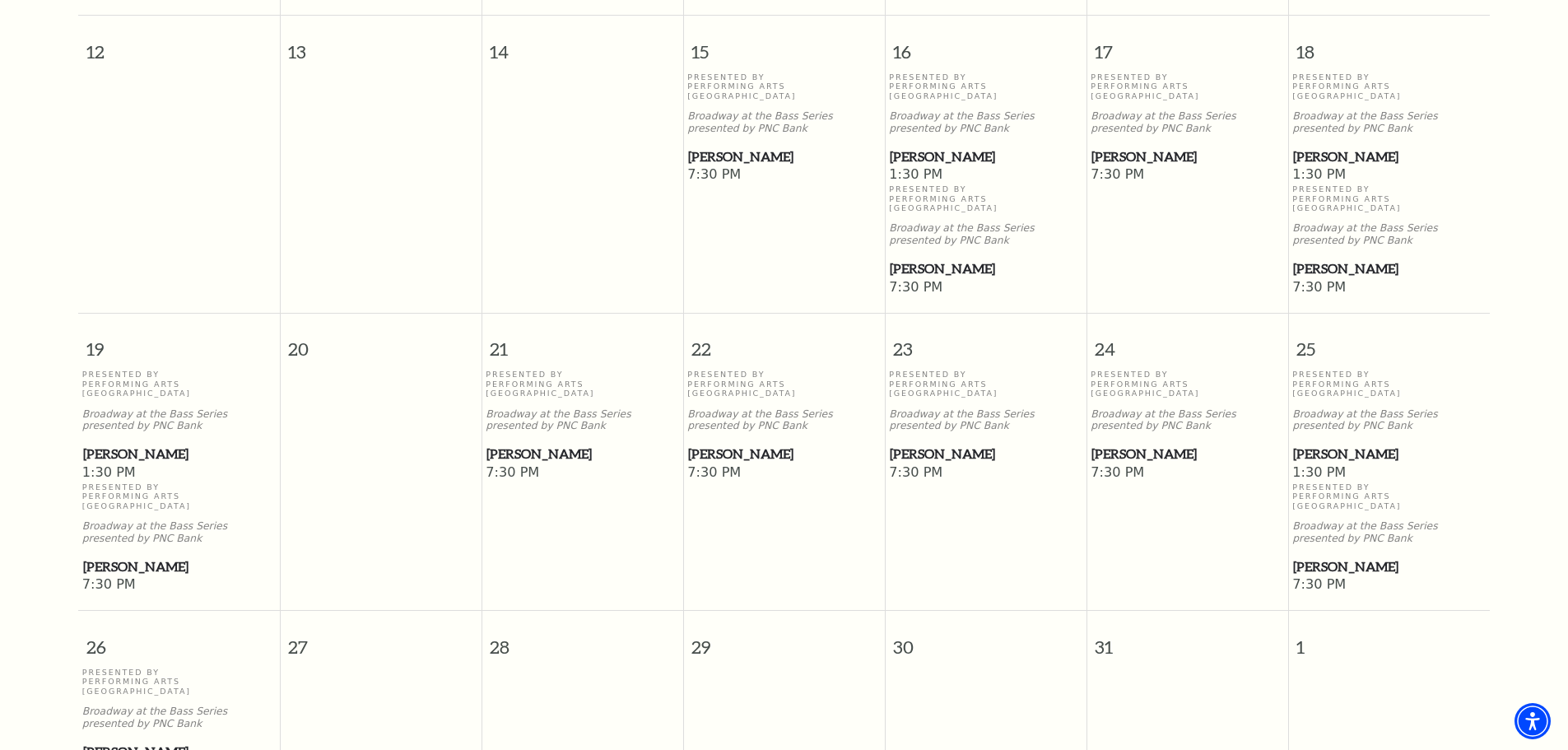
scroll to position [860, 0]
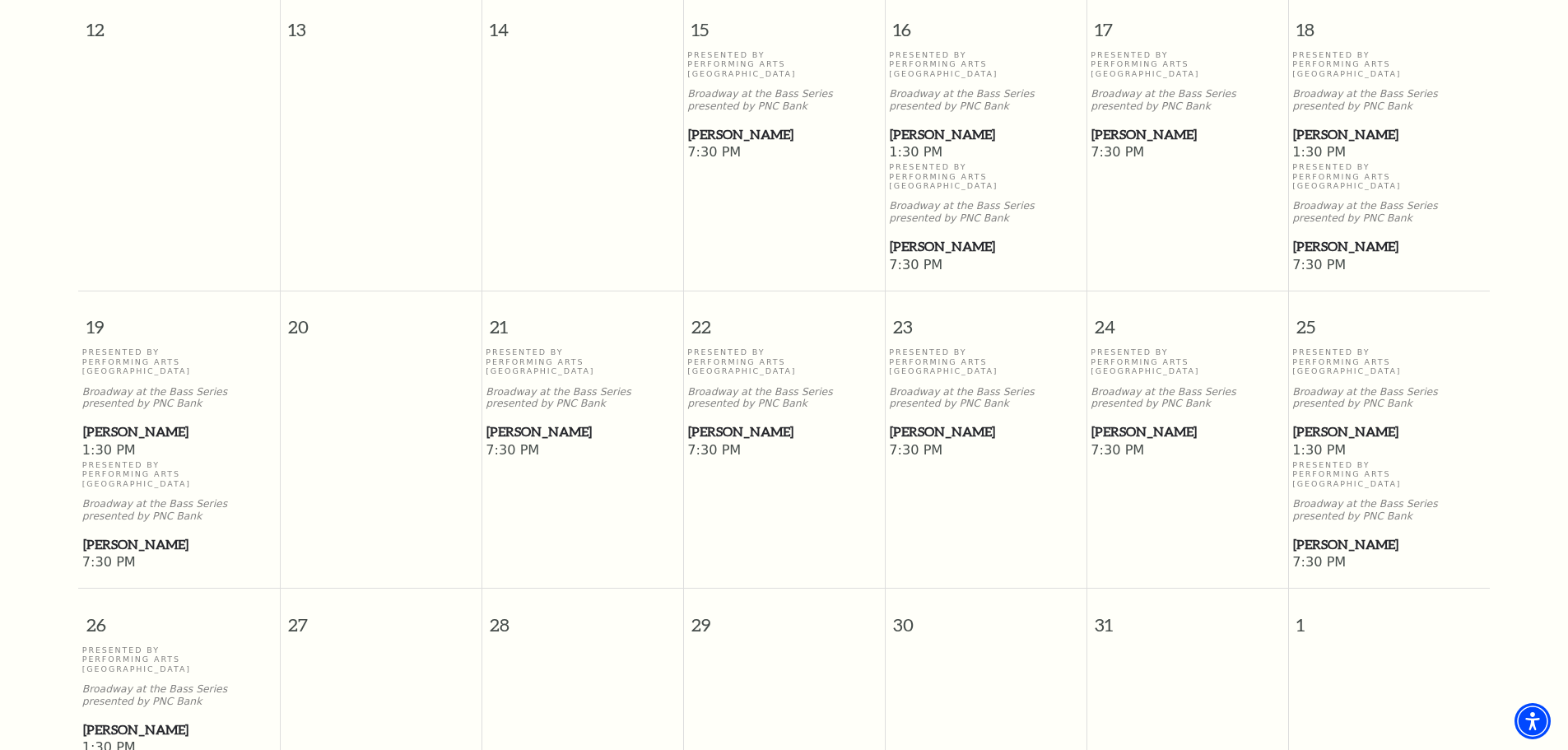
click at [1114, 144] on span "7:30 PM" at bounding box center [1186, 153] width 193 height 18
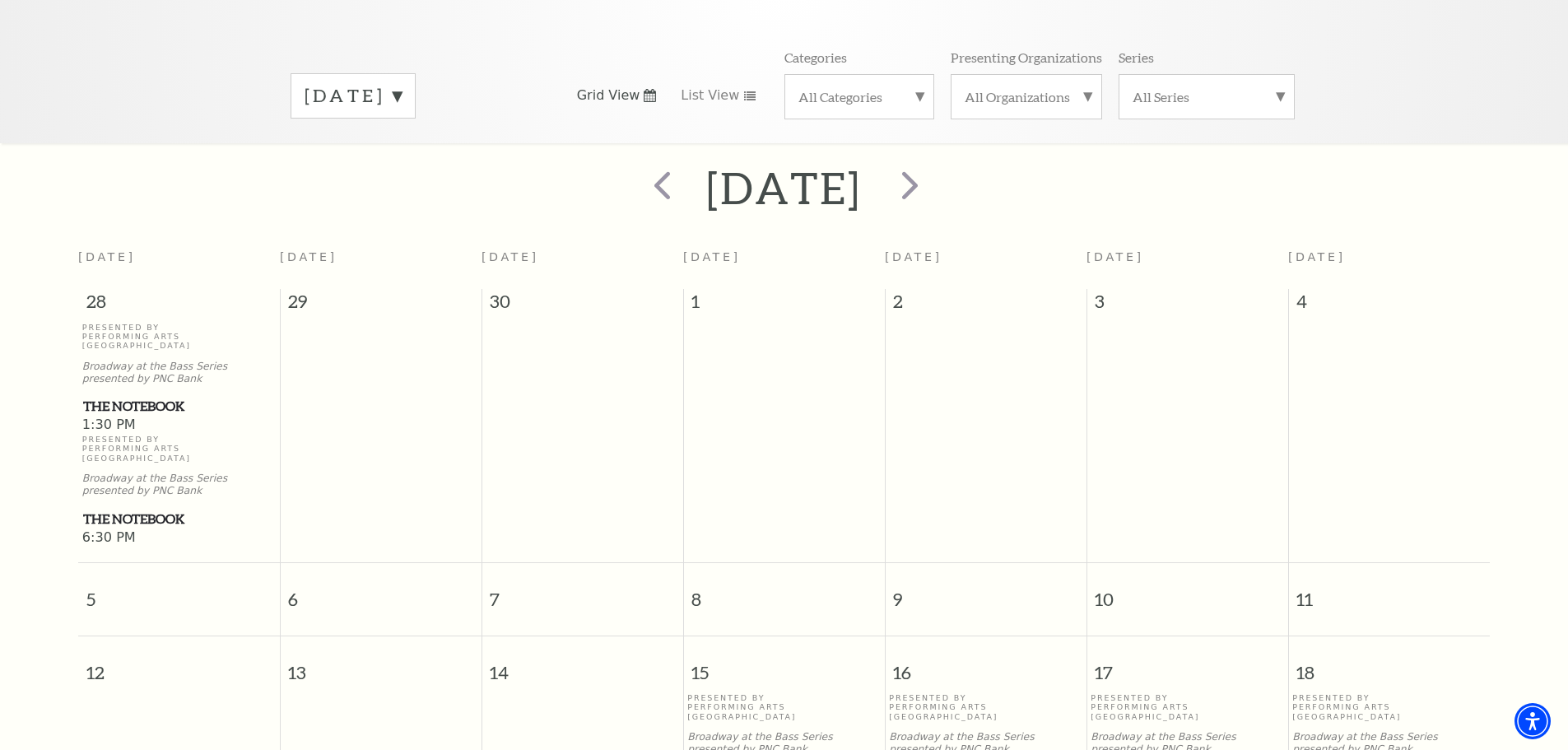
scroll to position [201, 0]
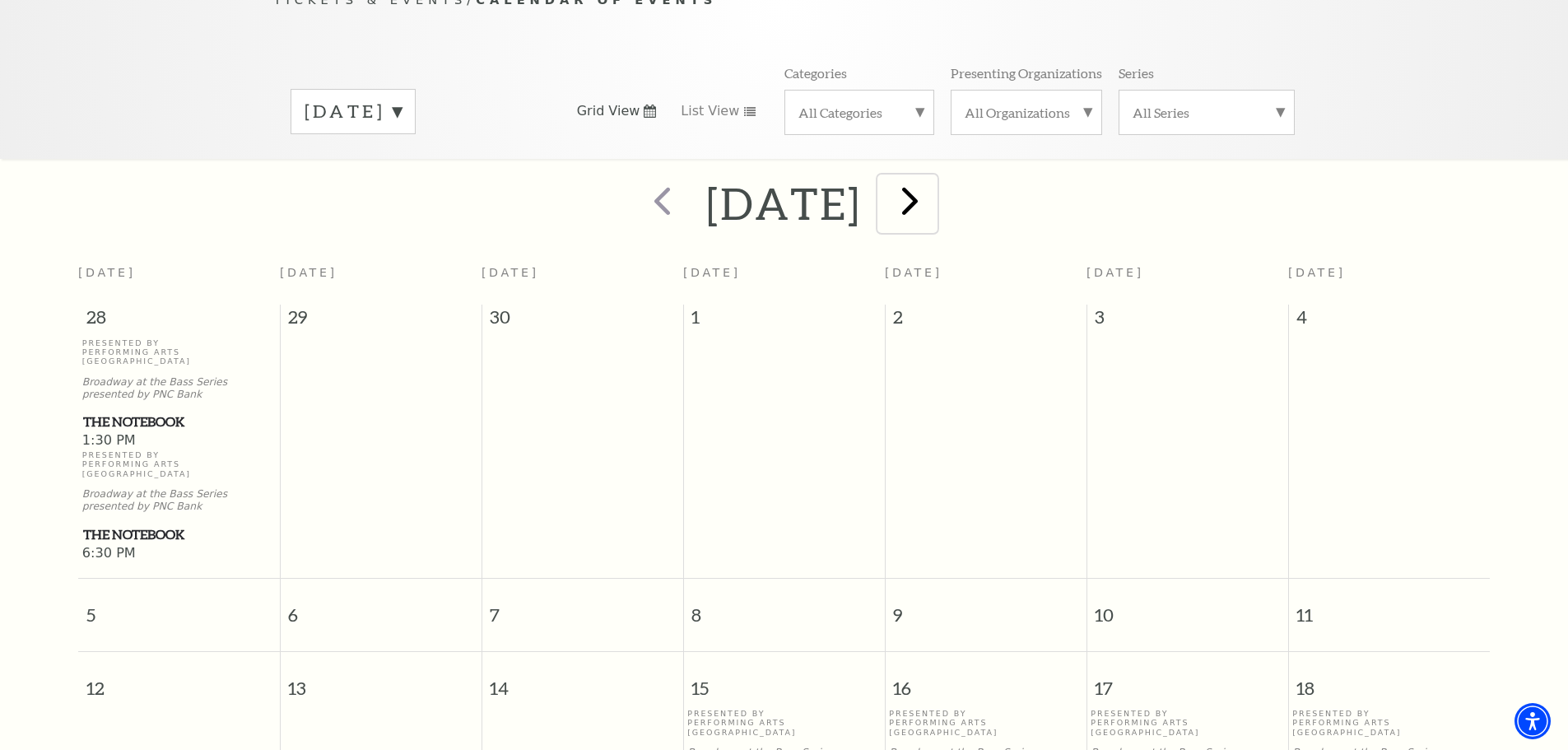
click at [926, 187] on span "next" at bounding box center [910, 200] width 47 height 47
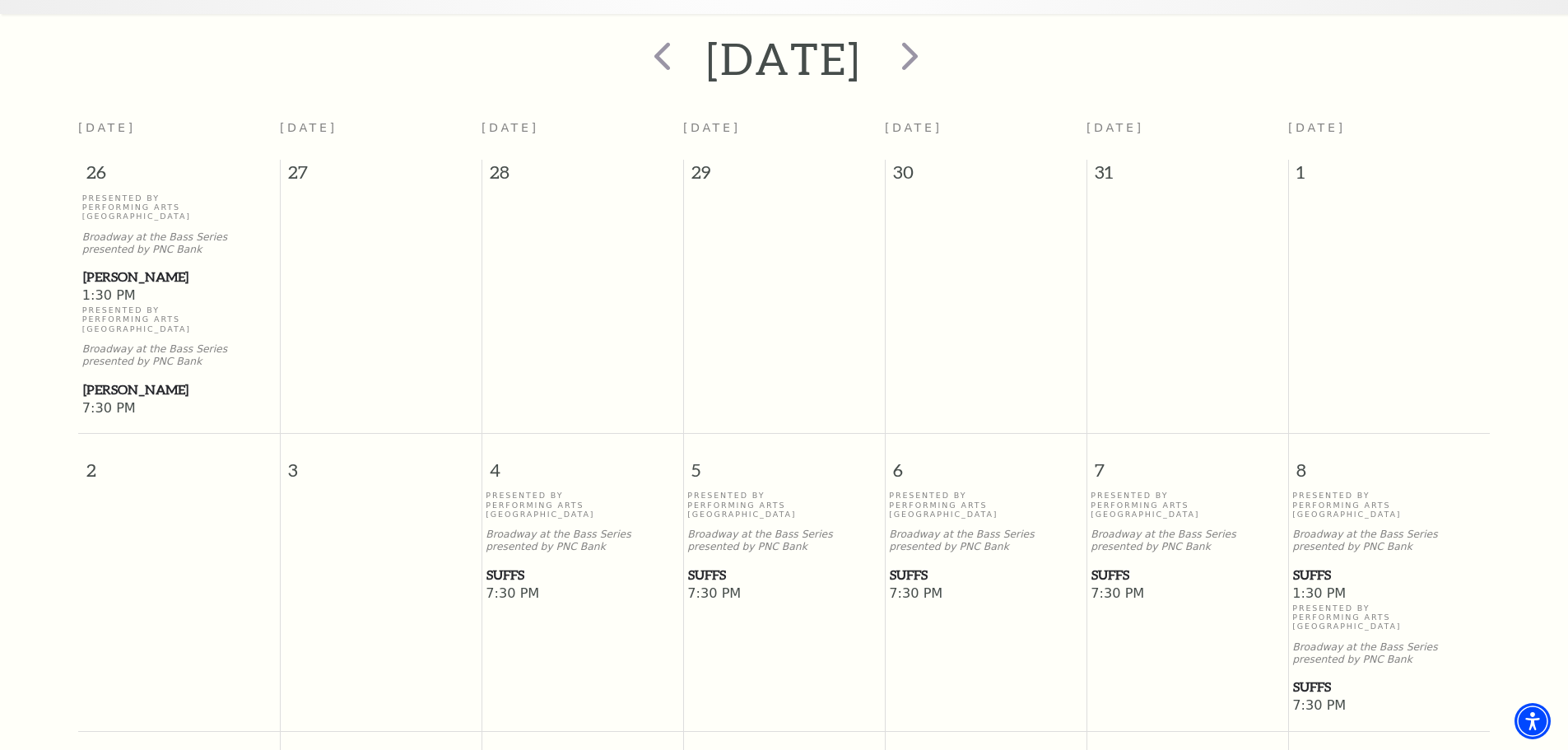
scroll to position [365, 0]
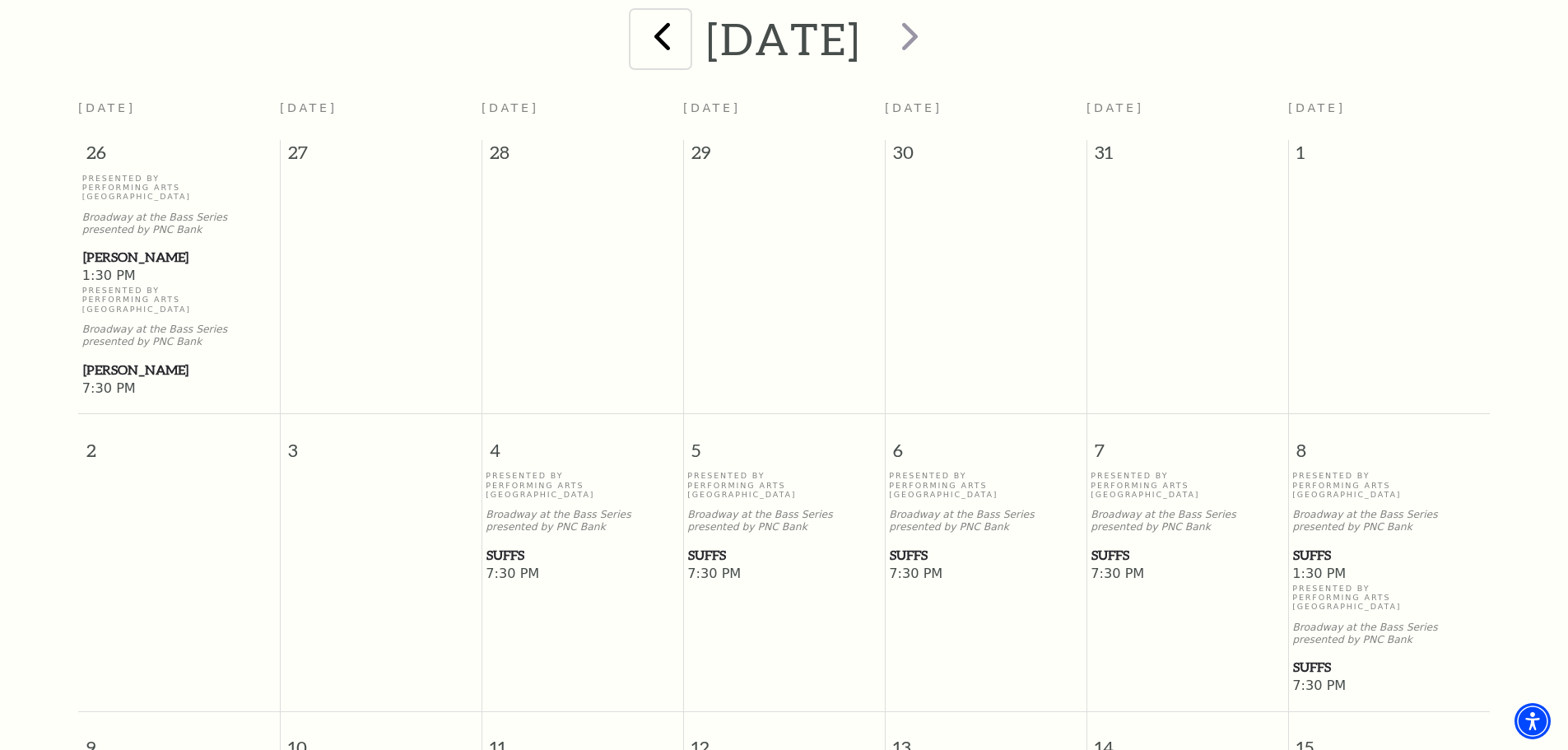
click at [639, 30] on span "prev" at bounding box center [662, 36] width 47 height 47
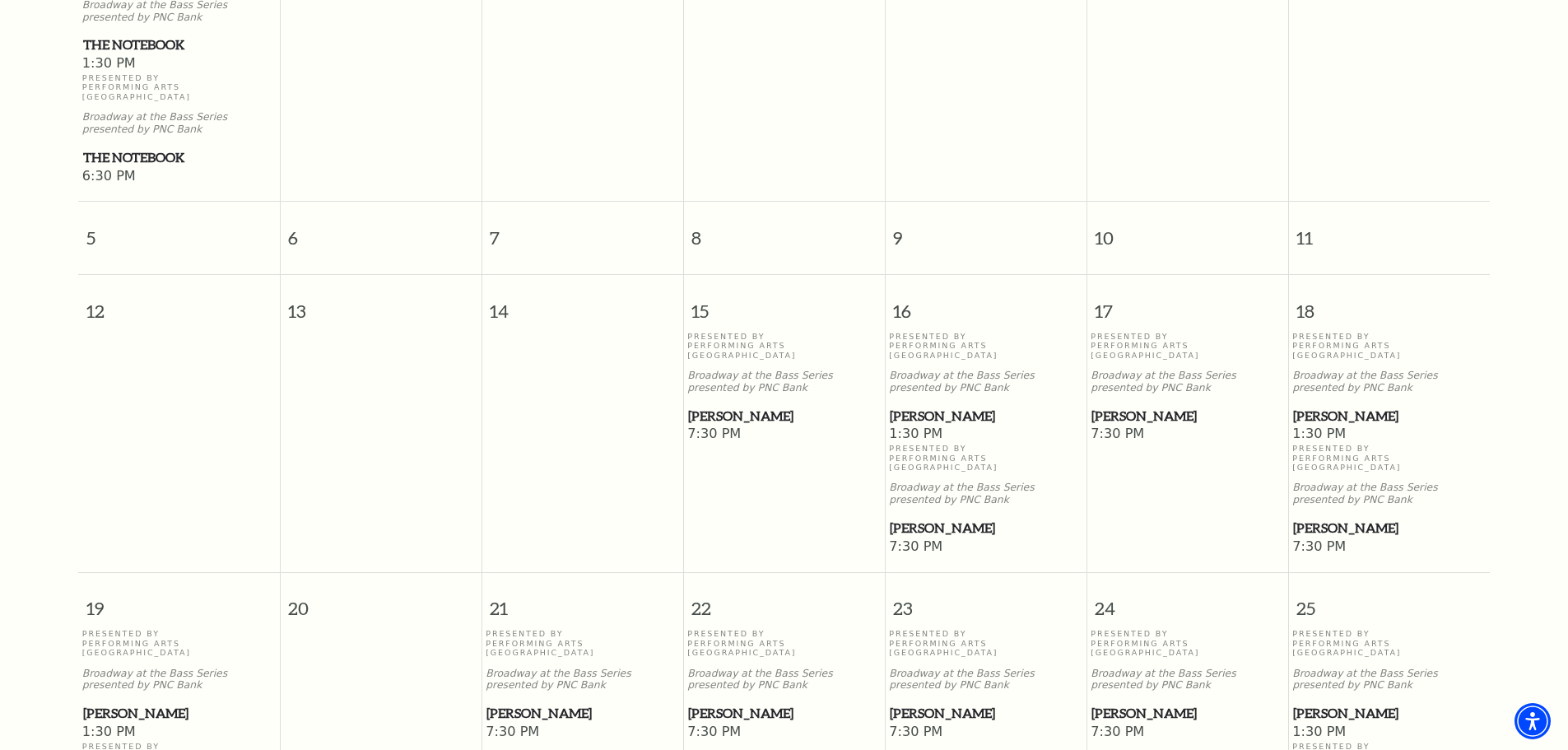
scroll to position [530, 0]
